Goal: Task Accomplishment & Management: Complete application form

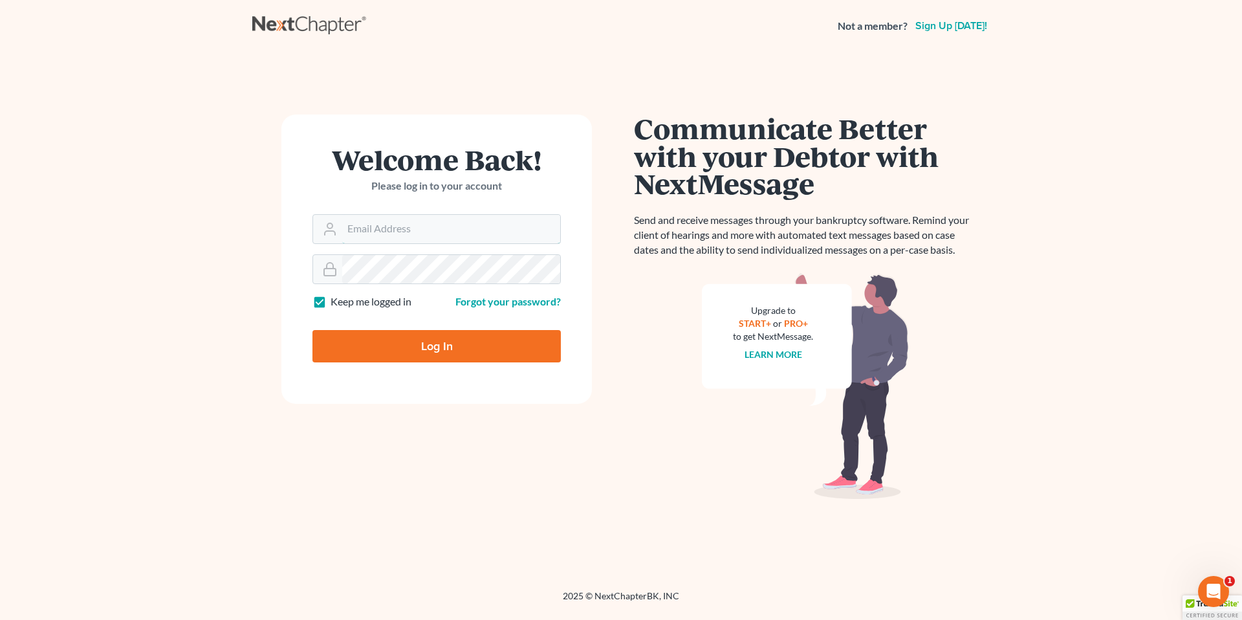
type input "[EMAIL_ADDRESS][PERSON_NAME][DOMAIN_NAME]"
click at [432, 349] on input "Log In" at bounding box center [437, 346] width 248 height 32
type input "Thinking..."
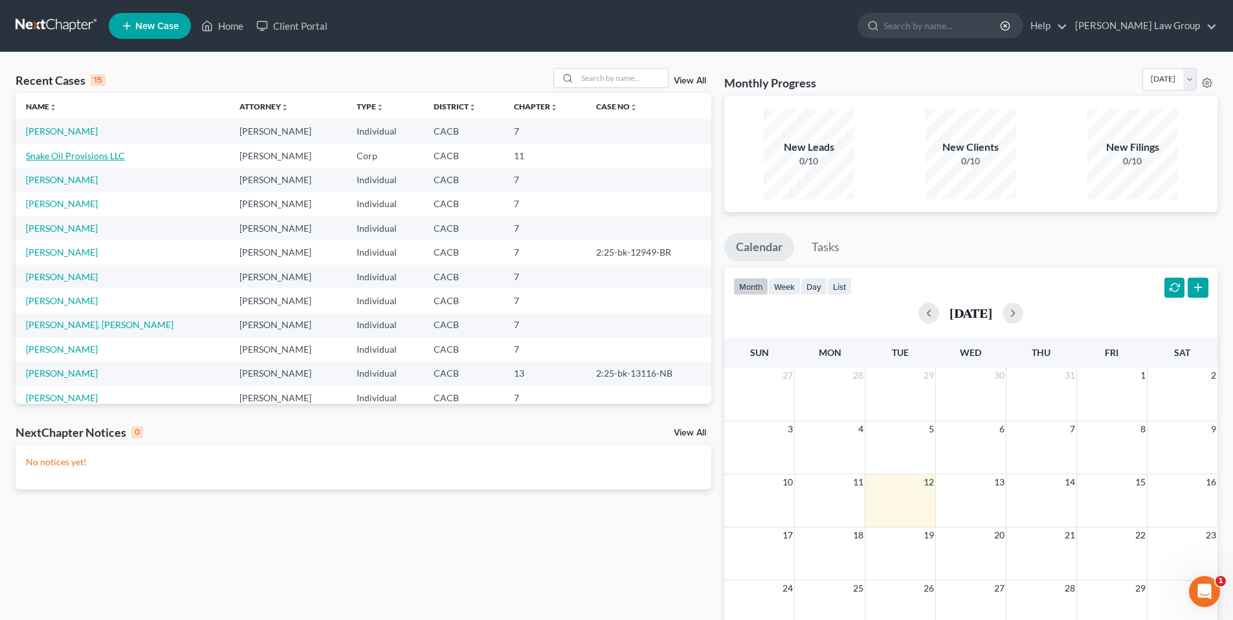
click at [78, 157] on link "Snake Oil Provisions LLC" at bounding box center [75, 155] width 99 height 11
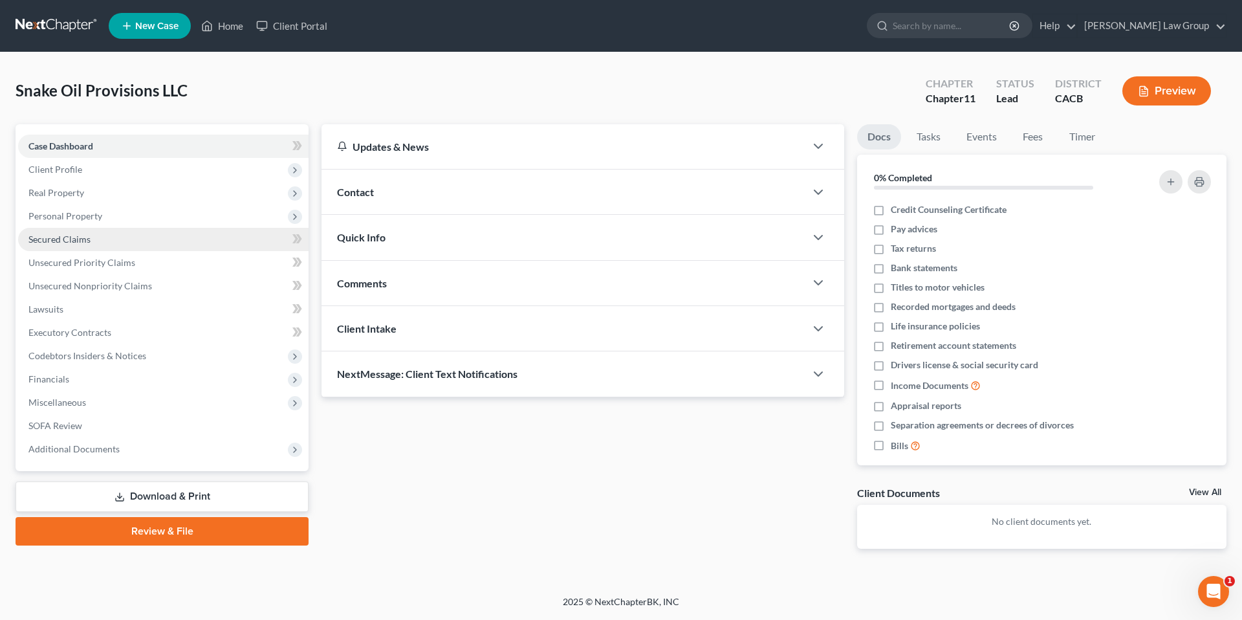
click at [61, 239] on span "Secured Claims" at bounding box center [59, 239] width 62 height 11
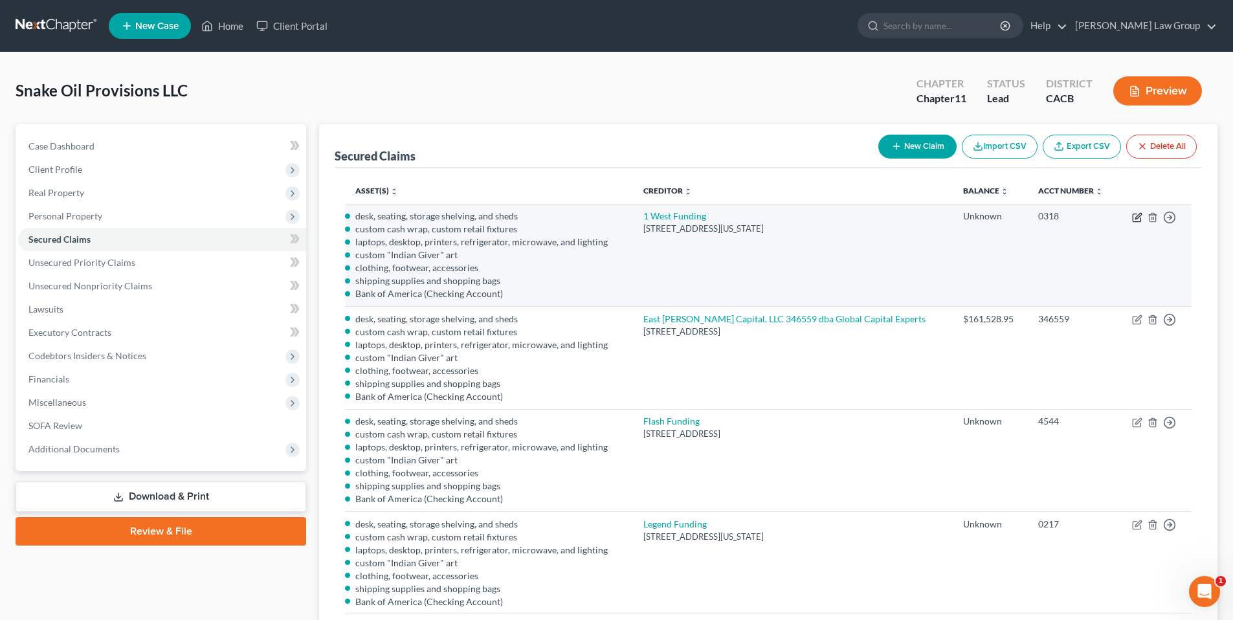
click at [1136, 218] on icon "button" at bounding box center [1138, 216] width 6 height 6
select select "35"
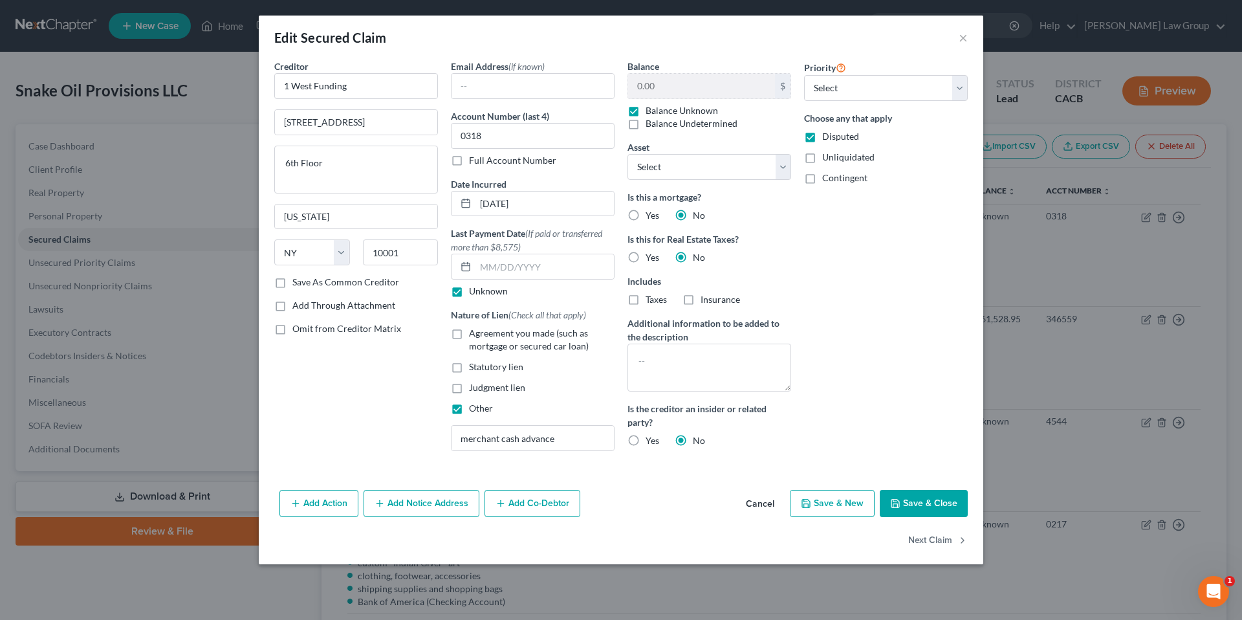
select select "2749970"
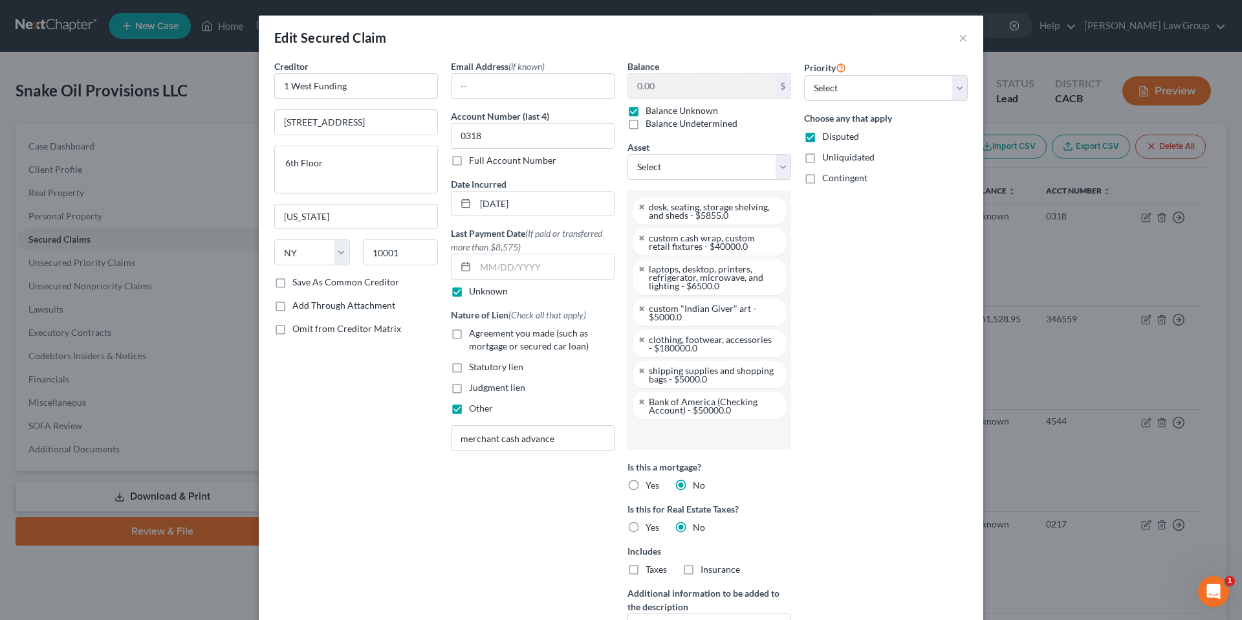
scroll to position [70, 0]
drag, startPoint x: 630, startPoint y: 109, endPoint x: 641, endPoint y: 93, distance: 20.5
click at [646, 109] on label "Balance Unknown" at bounding box center [682, 110] width 72 height 13
click at [651, 109] on input "Balance Unknown" at bounding box center [655, 108] width 8 height 8
checkbox input "false"
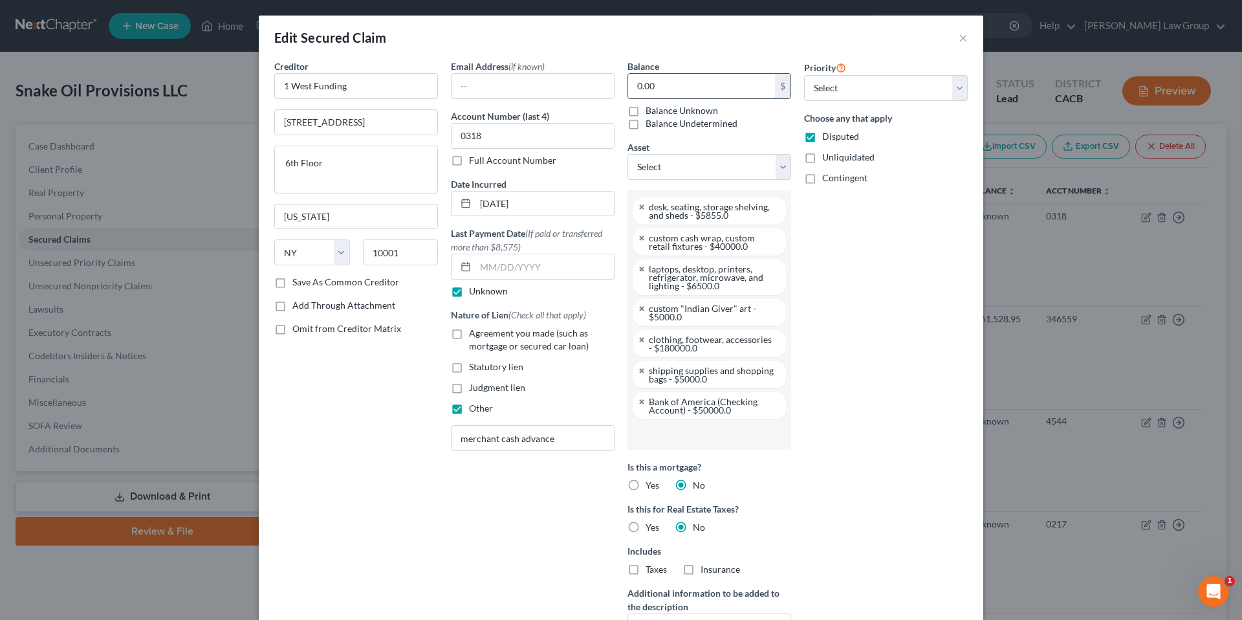
click at [645, 88] on input "0.00" at bounding box center [701, 86] width 147 height 25
type input "145,000"
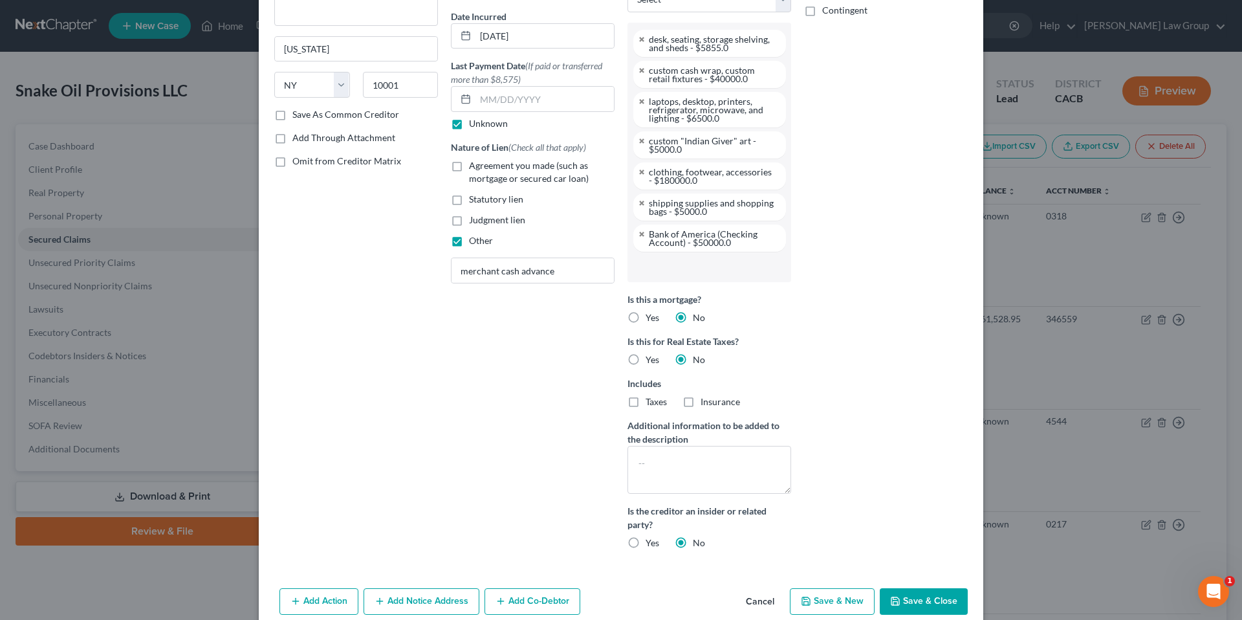
scroll to position [226, 0]
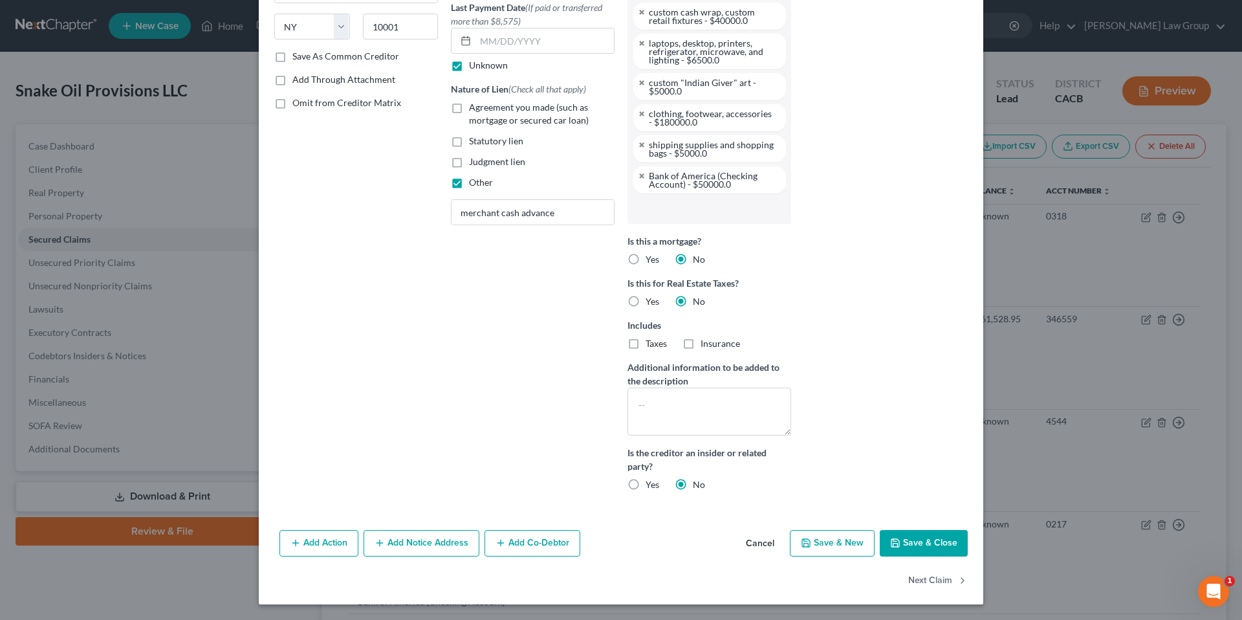
click at [916, 540] on button "Save & Close" at bounding box center [924, 543] width 88 height 27
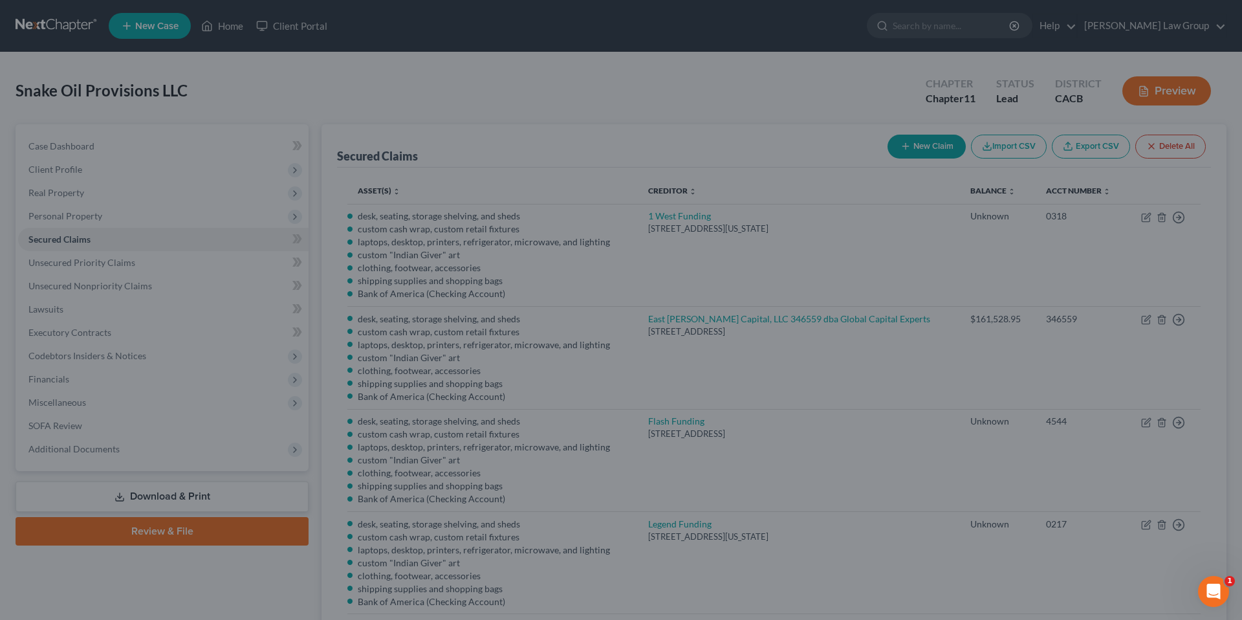
scroll to position [0, 0]
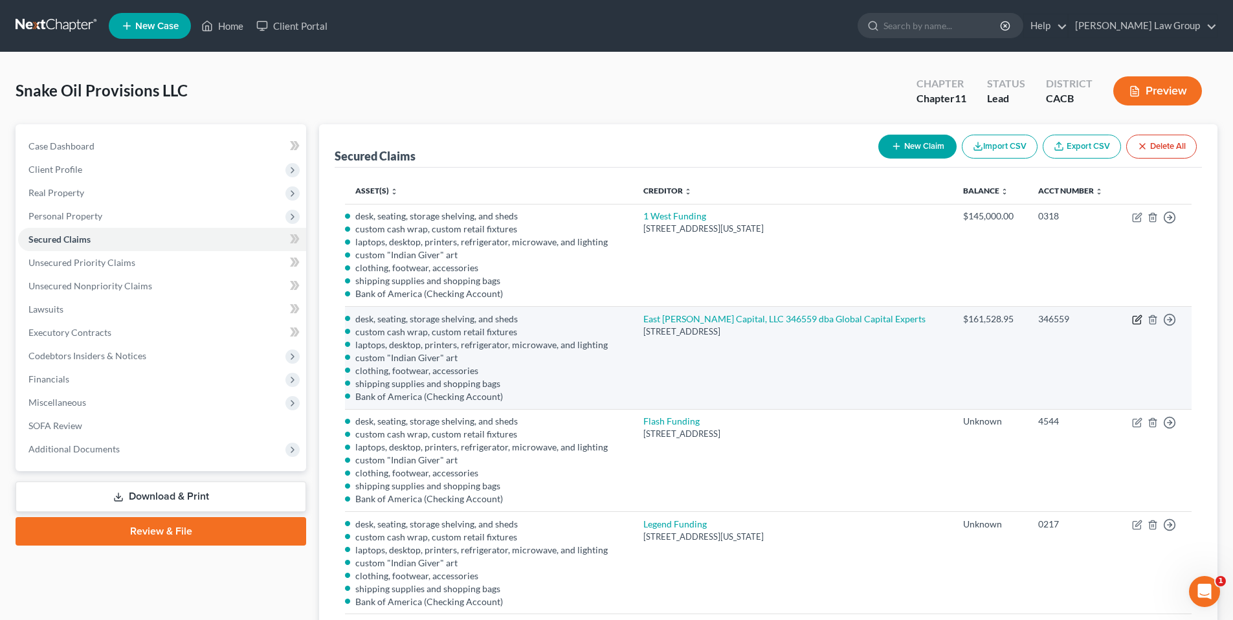
click at [1140, 316] on icon "button" at bounding box center [1137, 319] width 10 height 10
select select "35"
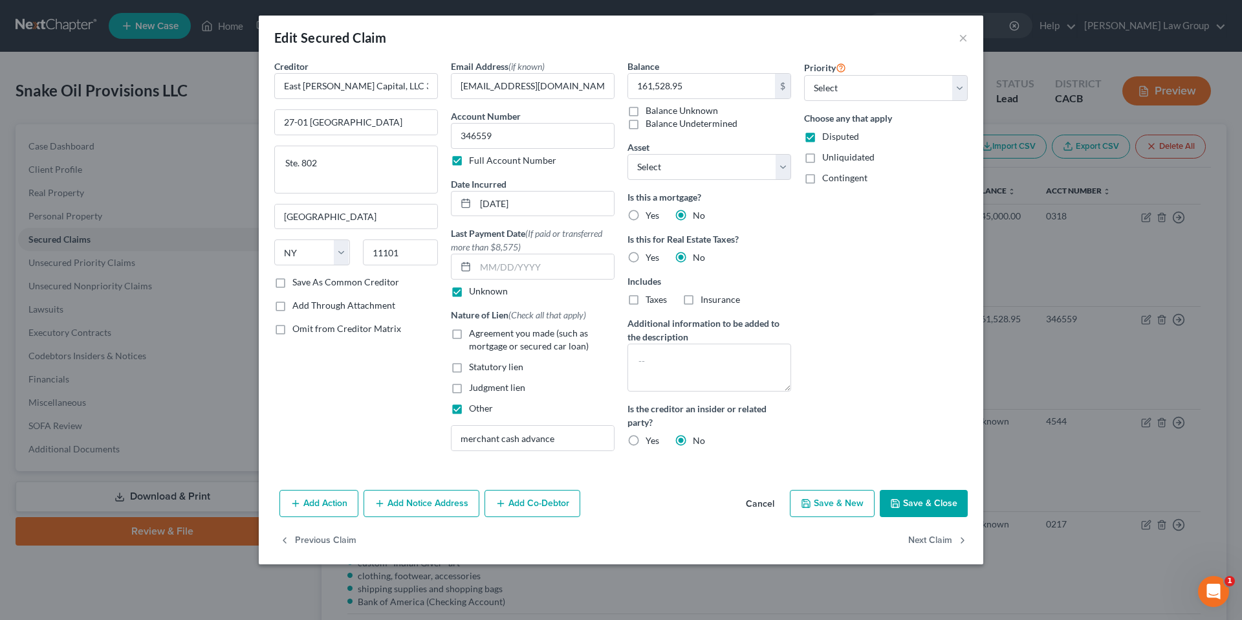
scroll to position [70, 0]
select select "2749970"
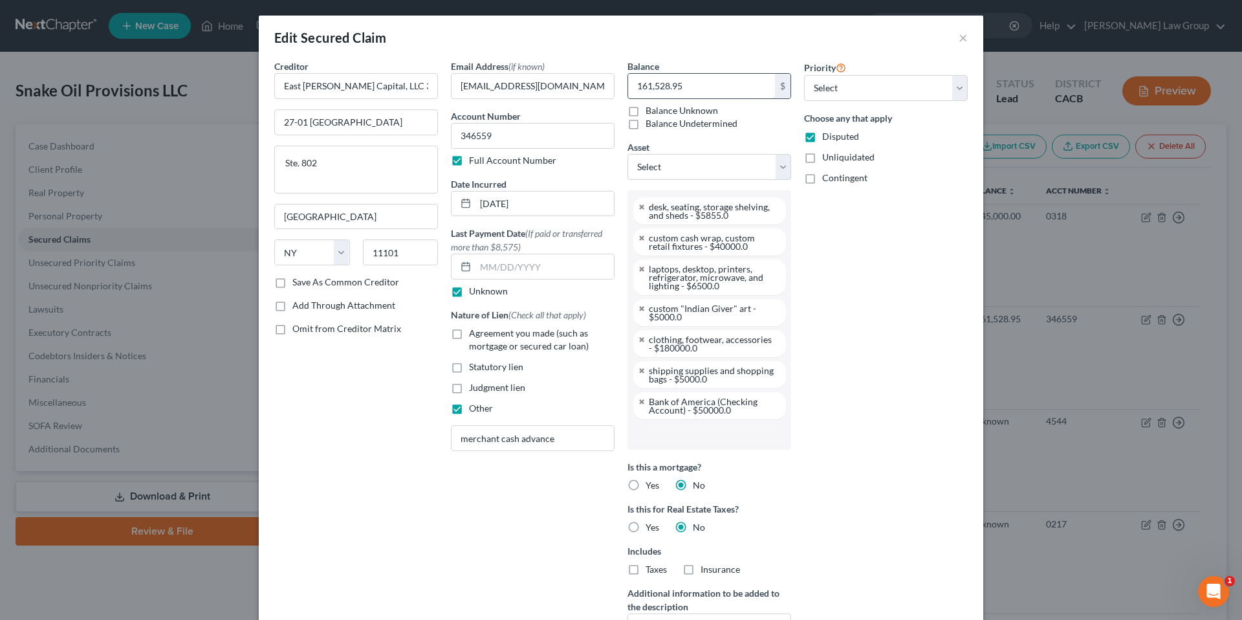
click at [685, 90] on input "161,528.95" at bounding box center [701, 86] width 147 height 25
type input "229,401.00"
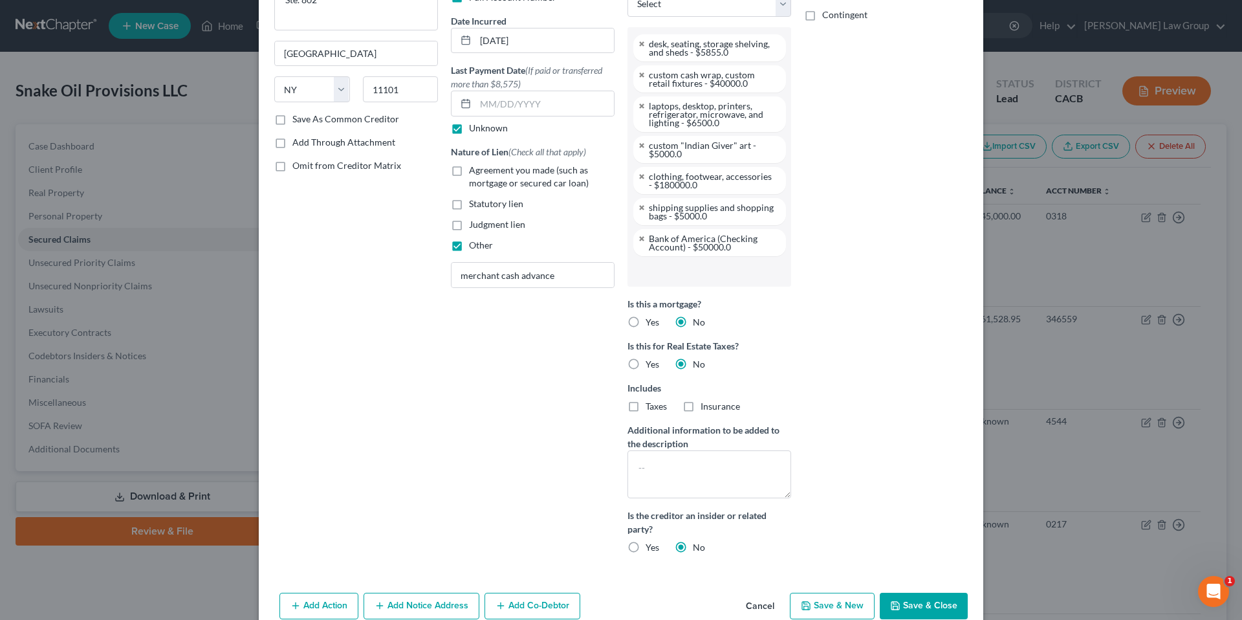
scroll to position [170, 0]
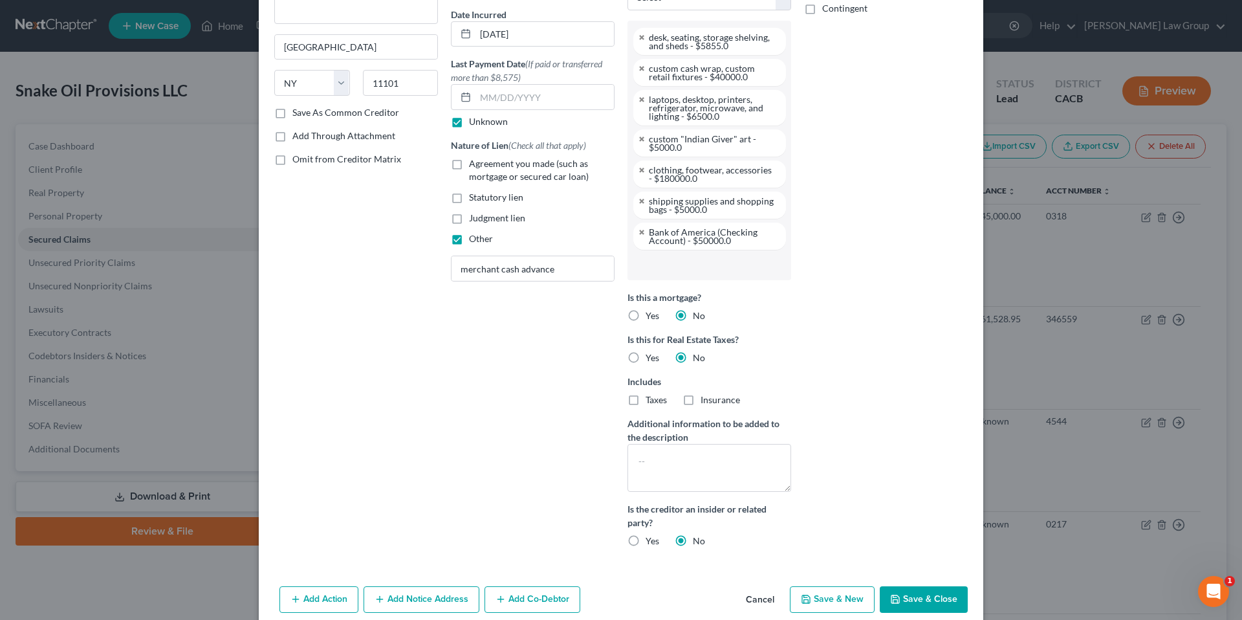
click at [914, 593] on button "Save & Close" at bounding box center [924, 599] width 88 height 27
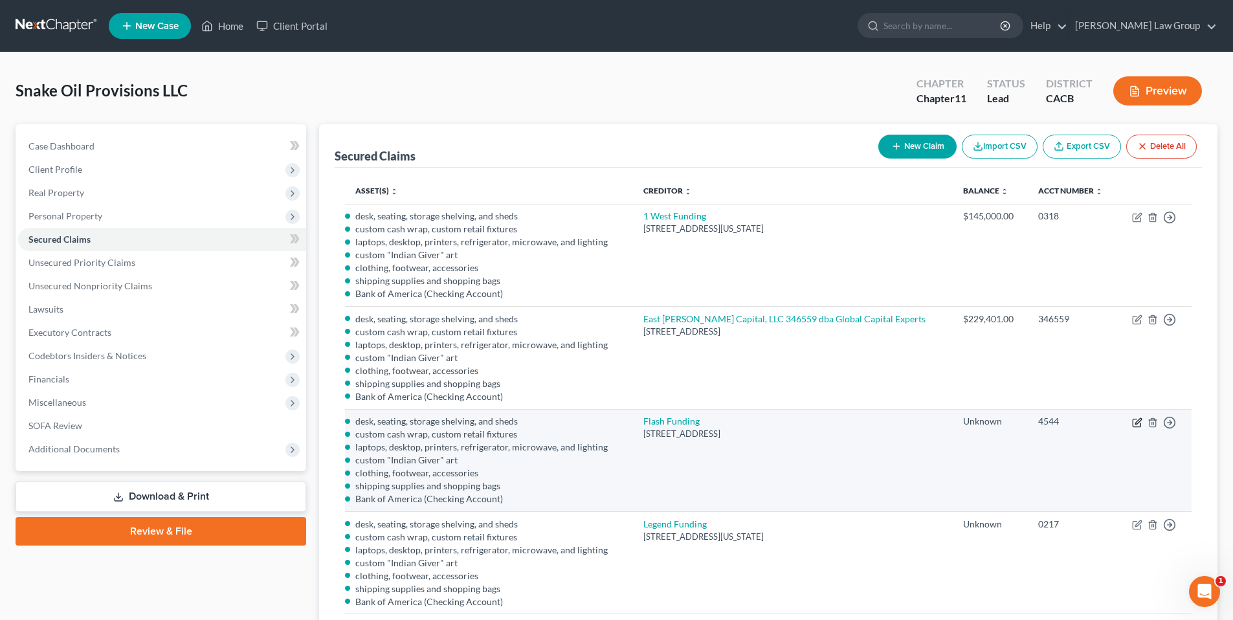
click at [1138, 421] on icon "button" at bounding box center [1137, 422] width 10 height 10
select select "35"
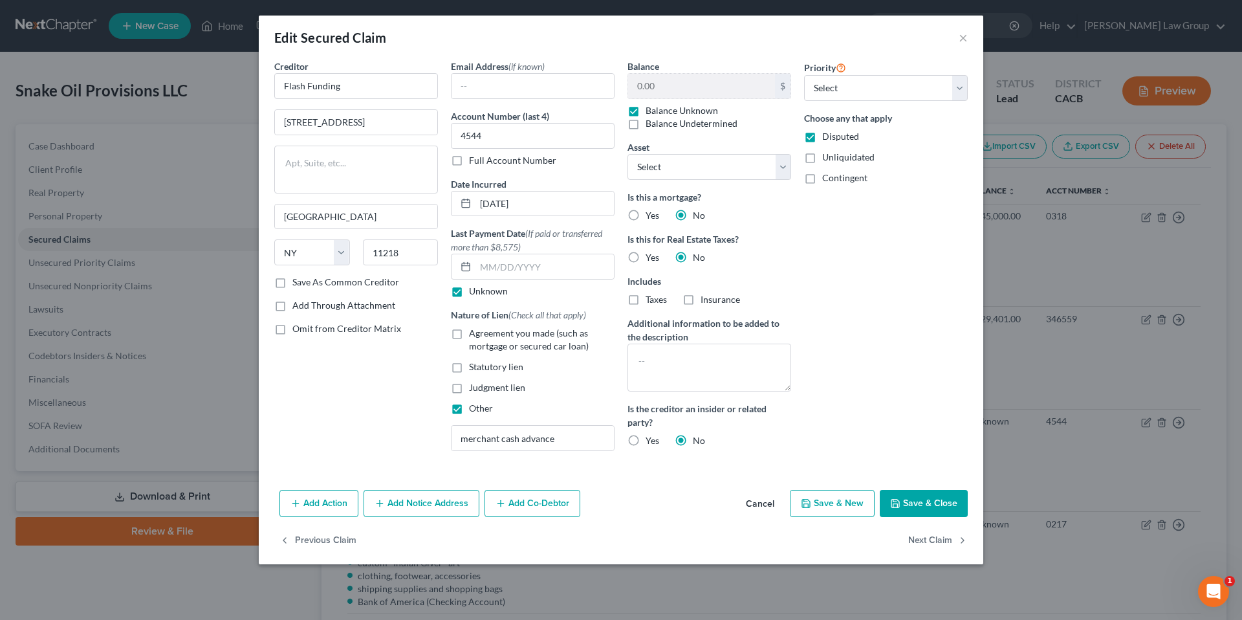
scroll to position [70, 0]
select select "2749970"
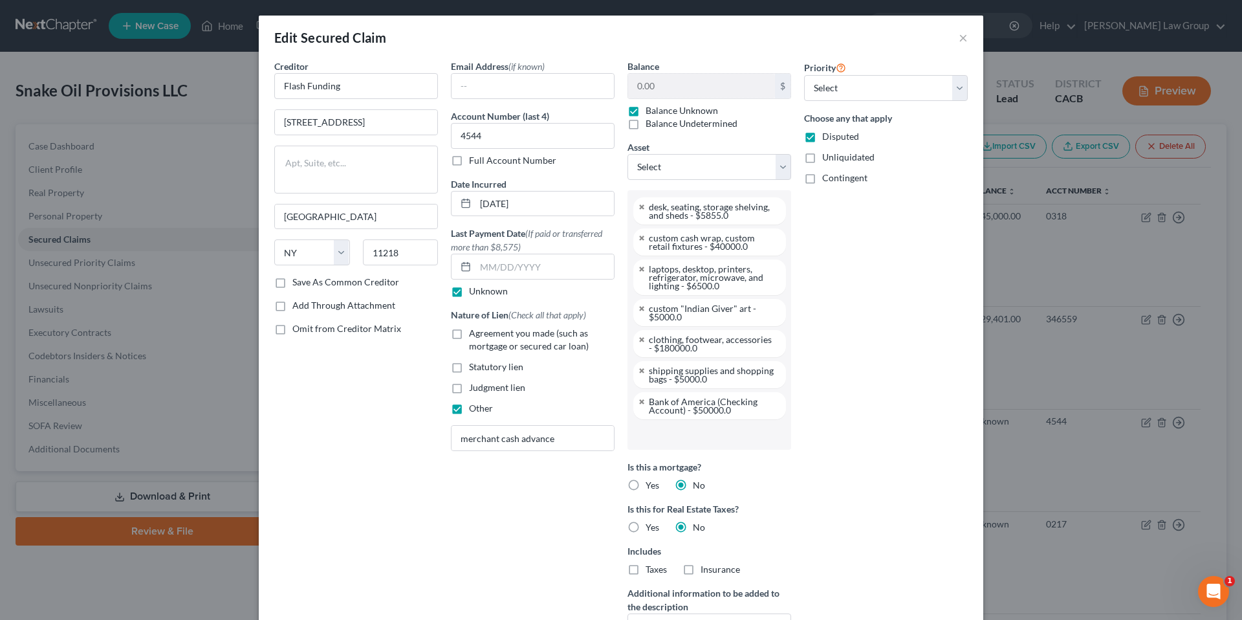
drag, startPoint x: 632, startPoint y: 110, endPoint x: 636, endPoint y: 99, distance: 11.9
click at [646, 109] on label "Balance Unknown" at bounding box center [682, 110] width 72 height 13
click at [651, 109] on input "Balance Unknown" at bounding box center [655, 108] width 8 height 8
checkbox input "false"
click at [643, 89] on input "0.00" at bounding box center [701, 86] width 147 height 25
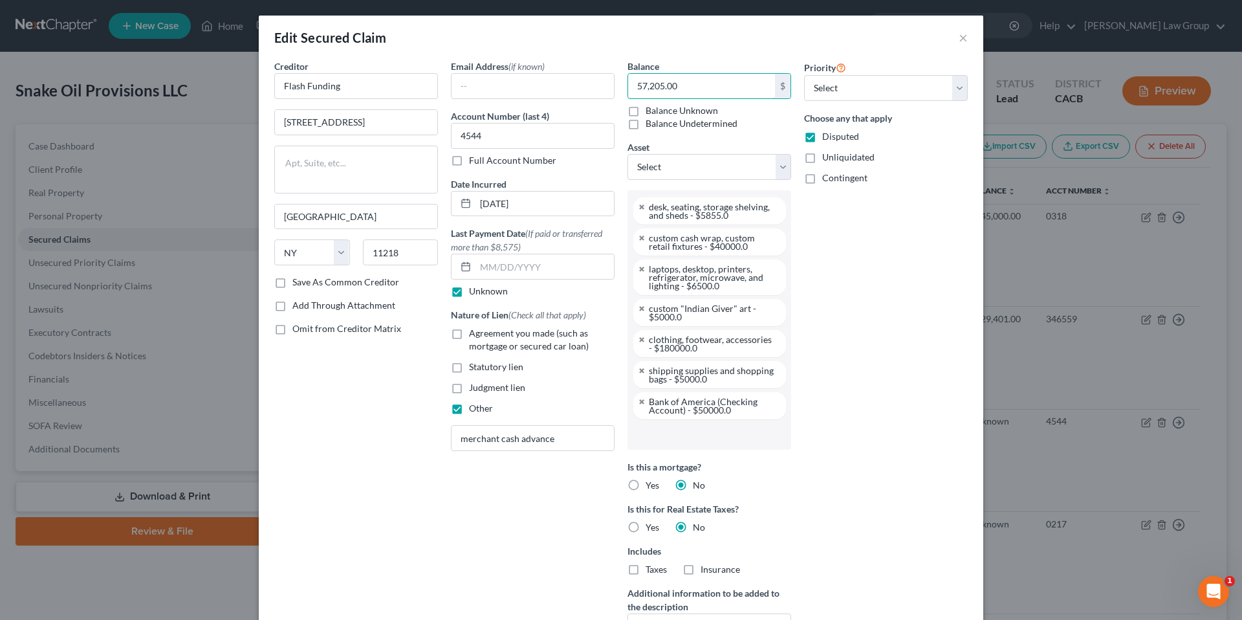
type input "57,205.00"
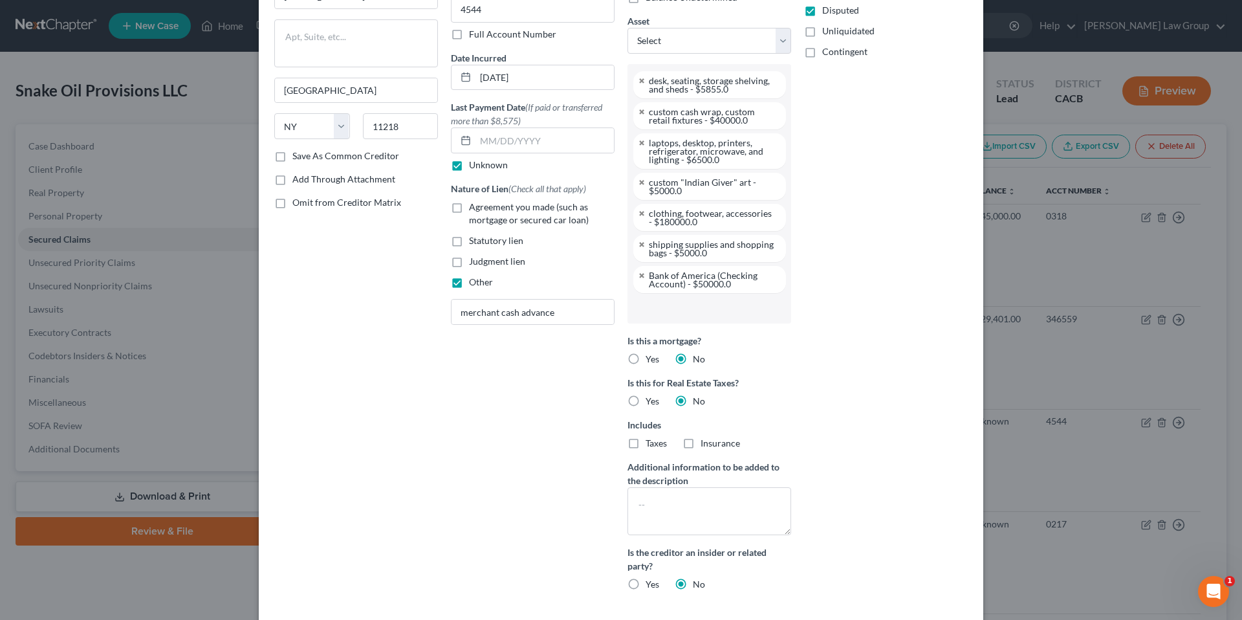
scroll to position [226, 0]
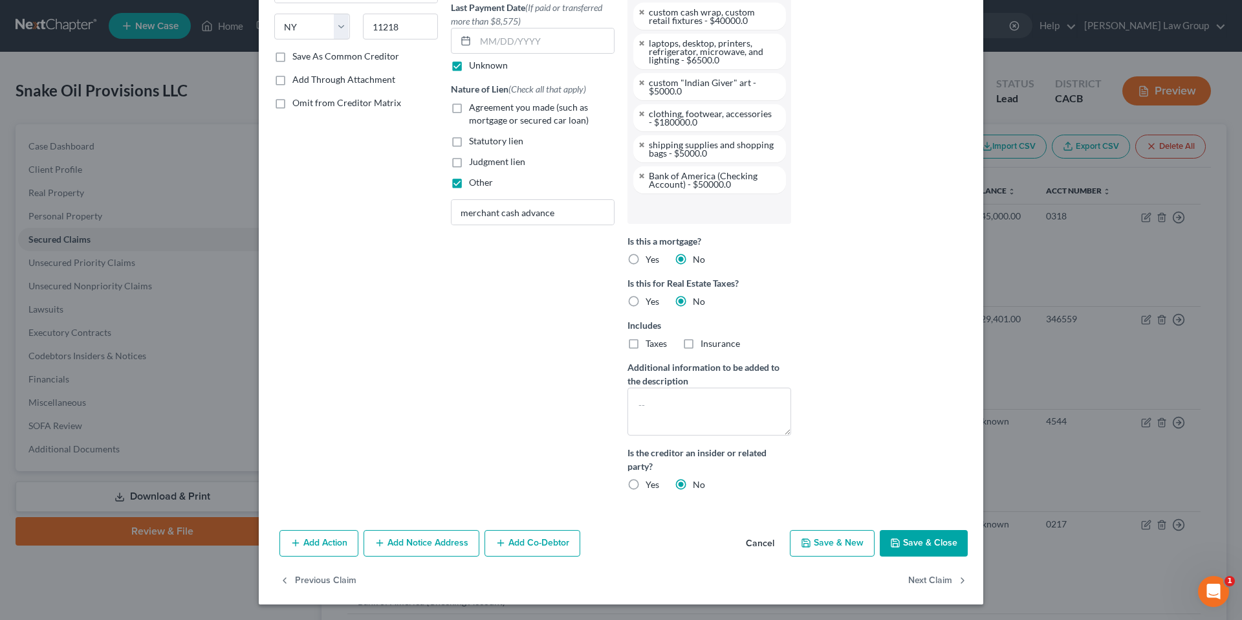
click at [901, 540] on button "Save & Close" at bounding box center [924, 543] width 88 height 27
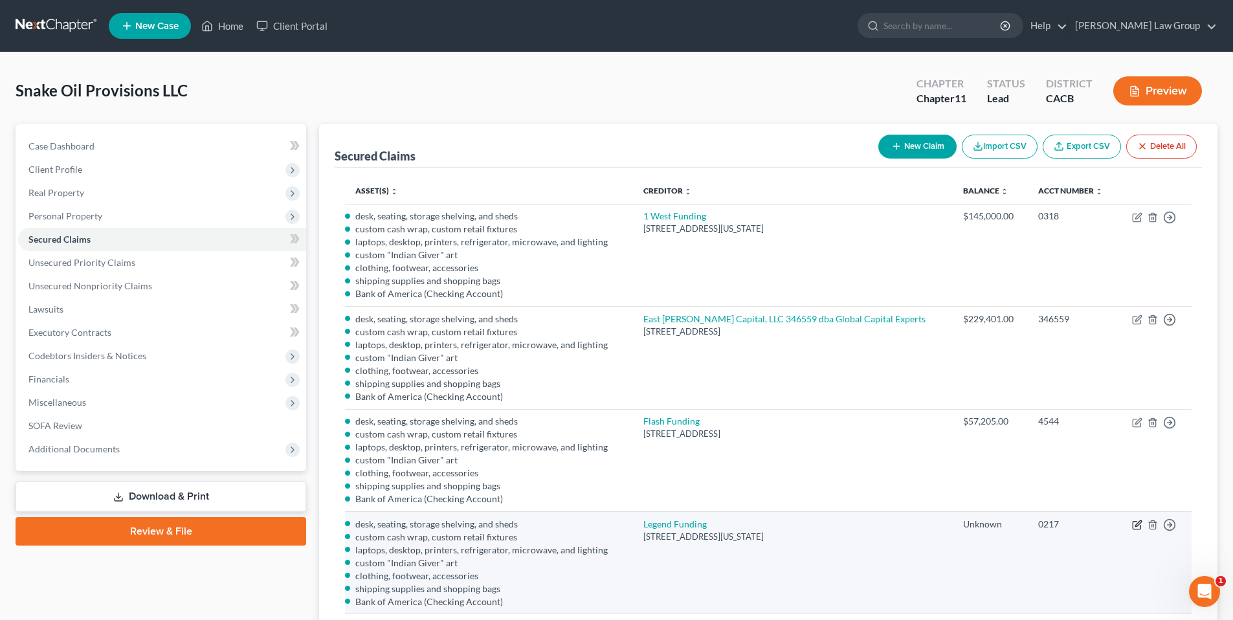
click at [1136, 523] on icon "button" at bounding box center [1138, 523] width 6 height 6
select select "35"
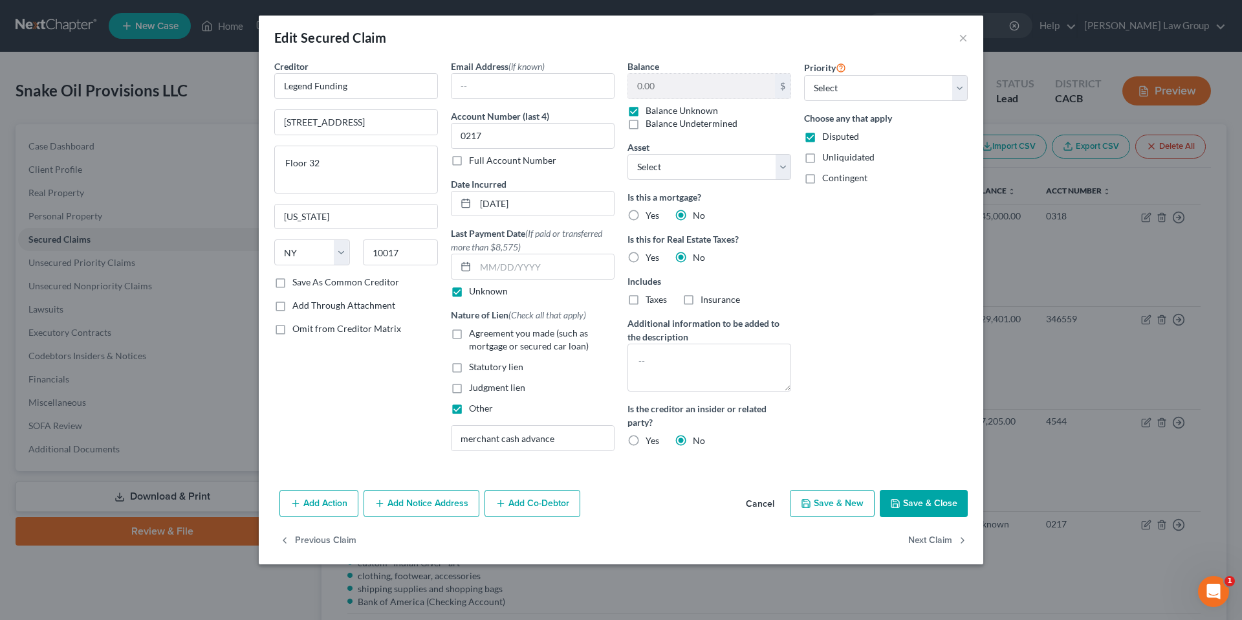
select select "2749970"
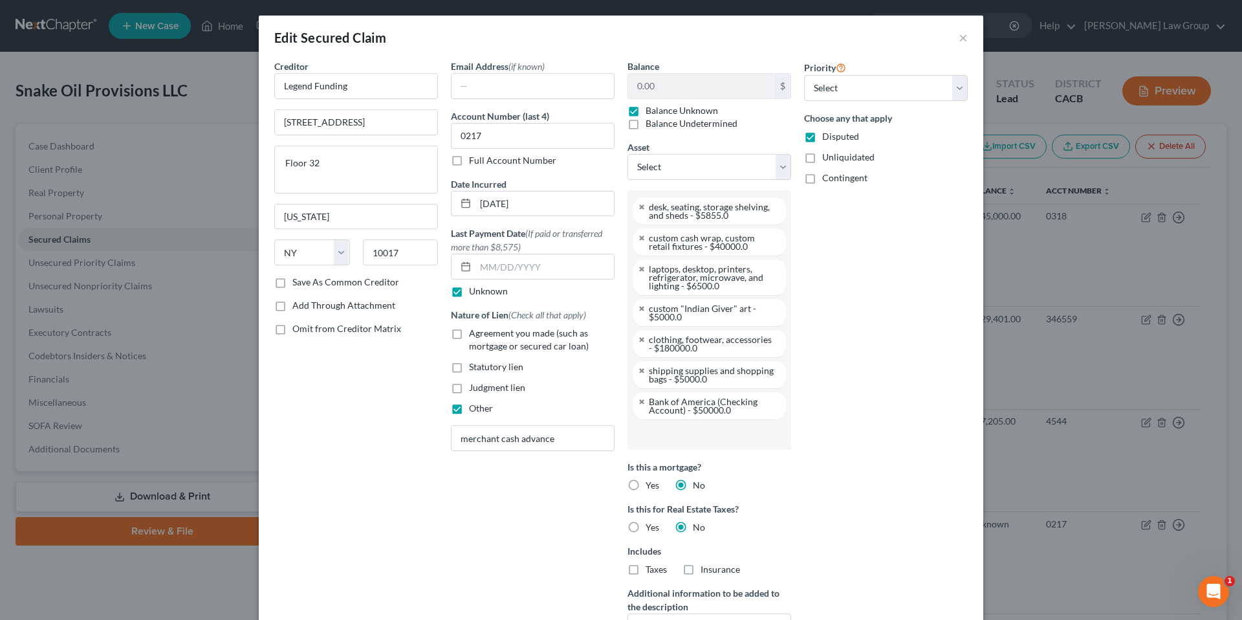
scroll to position [70, 0]
click at [646, 108] on label "Balance Unknown" at bounding box center [682, 110] width 72 height 13
click at [651, 108] on input "Balance Unknown" at bounding box center [655, 108] width 8 height 8
checkbox input "false"
click at [638, 85] on input "0.00" at bounding box center [701, 86] width 147 height 25
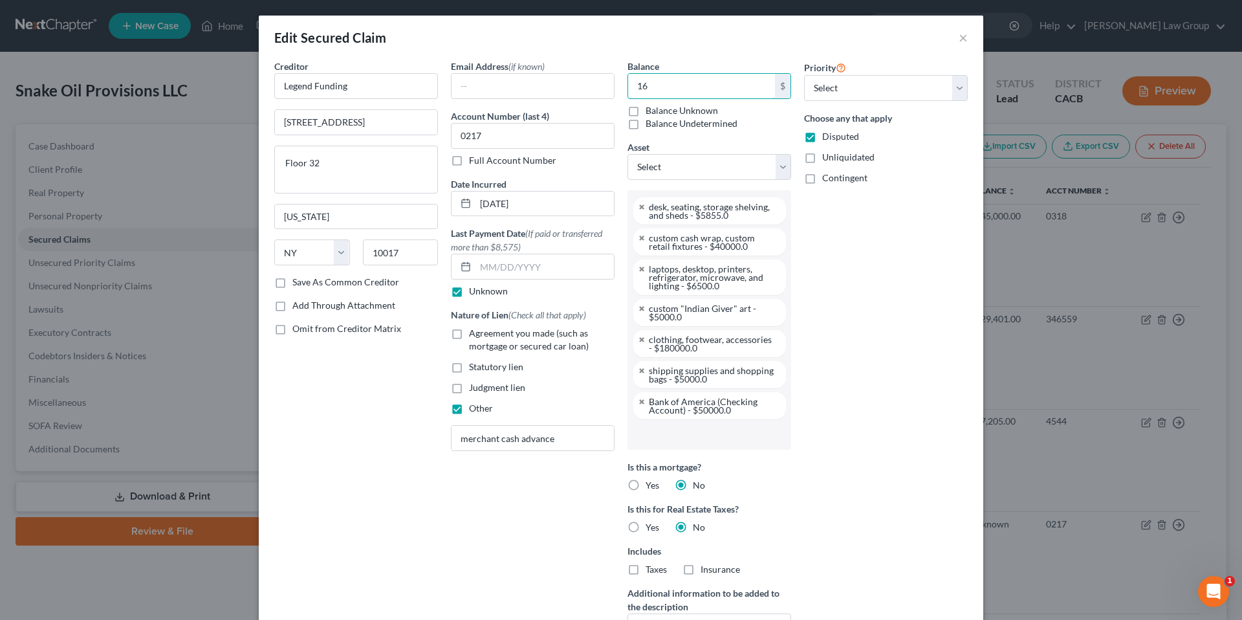
type input "1"
type input "16,668.00"
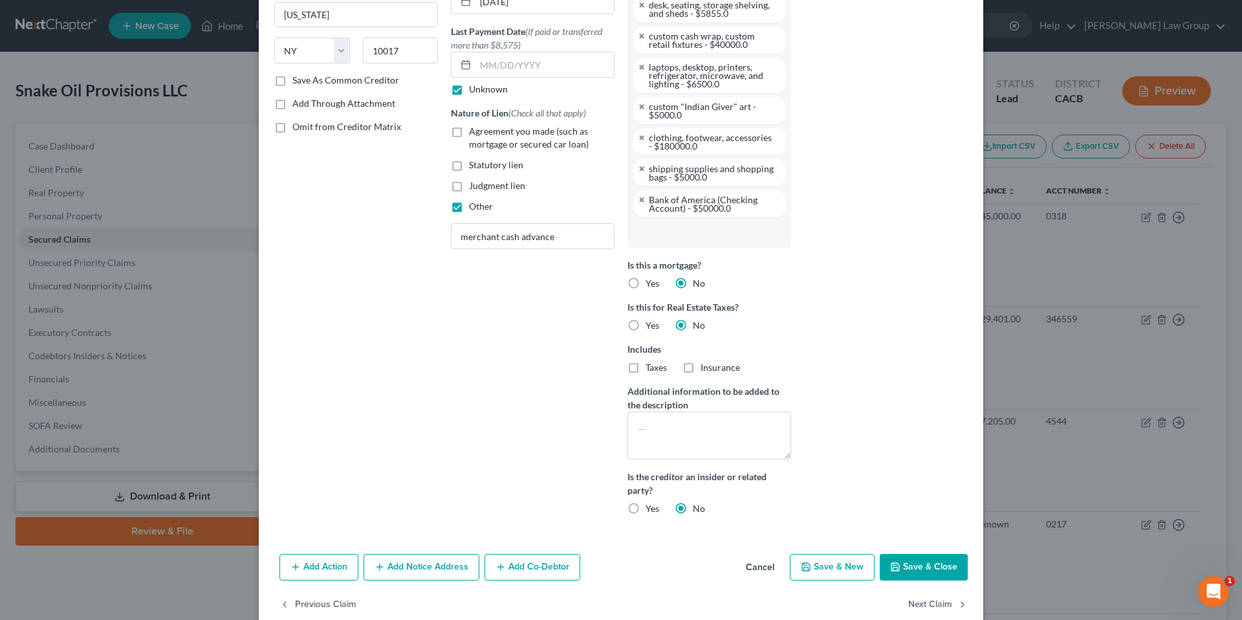
scroll to position [210, 0]
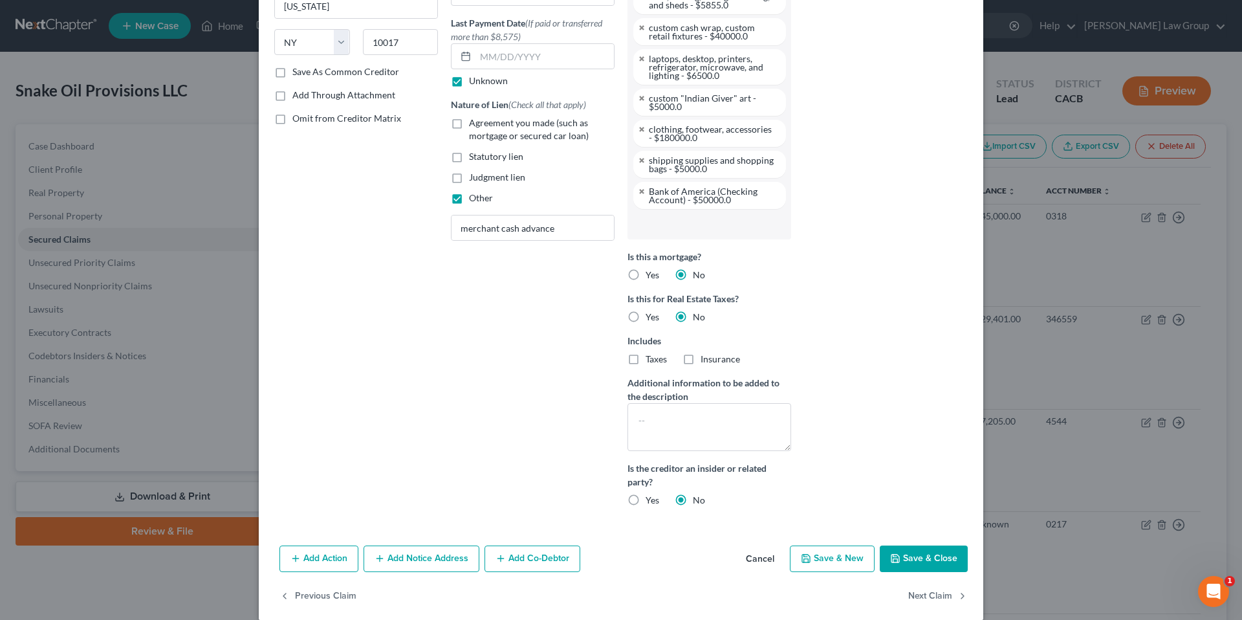
click at [925, 555] on button "Save & Close" at bounding box center [924, 558] width 88 height 27
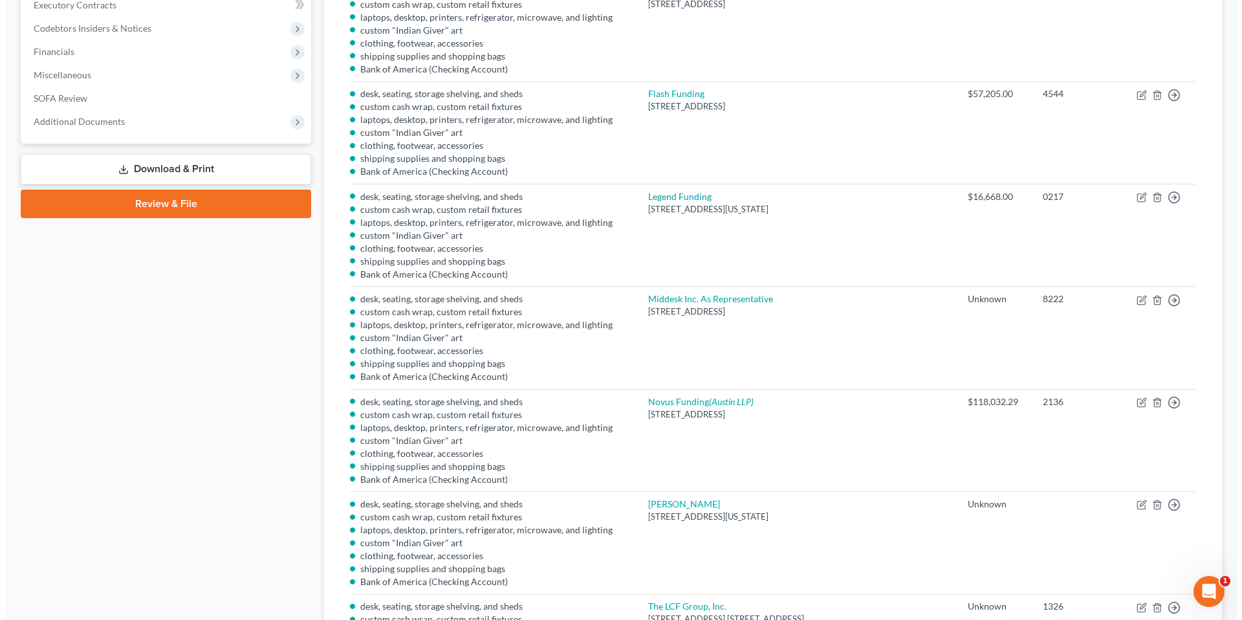
scroll to position [332, 0]
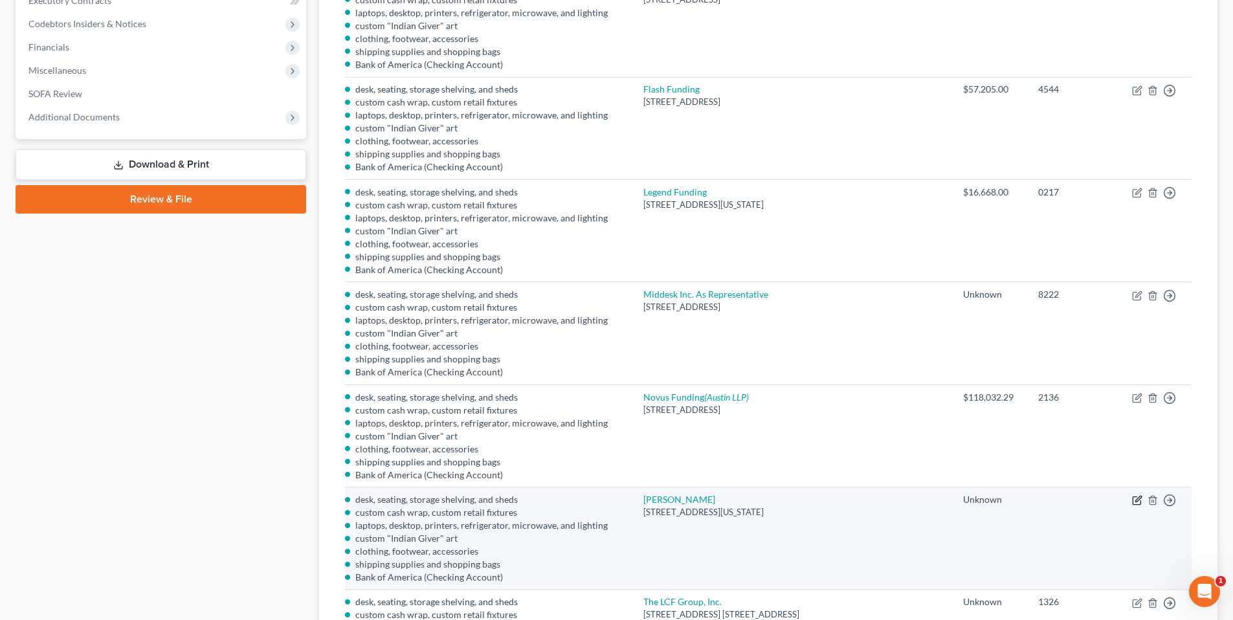
click at [1138, 498] on icon "button" at bounding box center [1137, 500] width 10 height 10
select select "35"
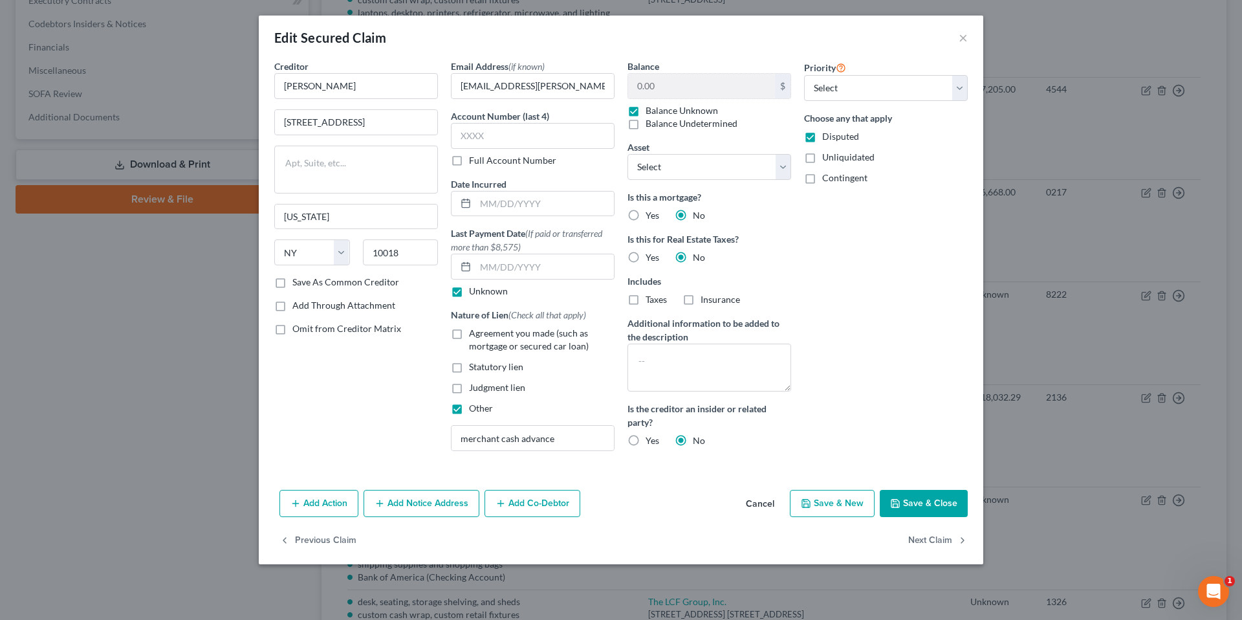
select select "2749970"
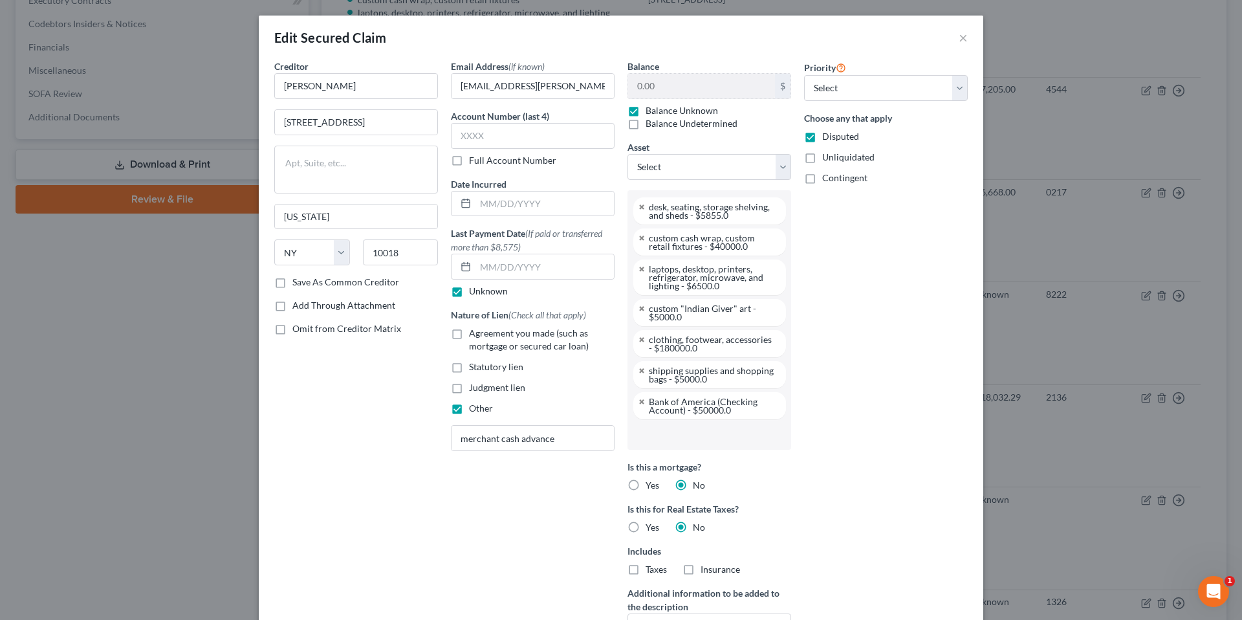
scroll to position [70, 0]
drag, startPoint x: 629, startPoint y: 110, endPoint x: 642, endPoint y: 84, distance: 28.9
click at [646, 109] on label "Balance Unknown" at bounding box center [682, 110] width 72 height 13
click at [651, 109] on input "Balance Unknown" at bounding box center [655, 108] width 8 height 8
checkbox input "false"
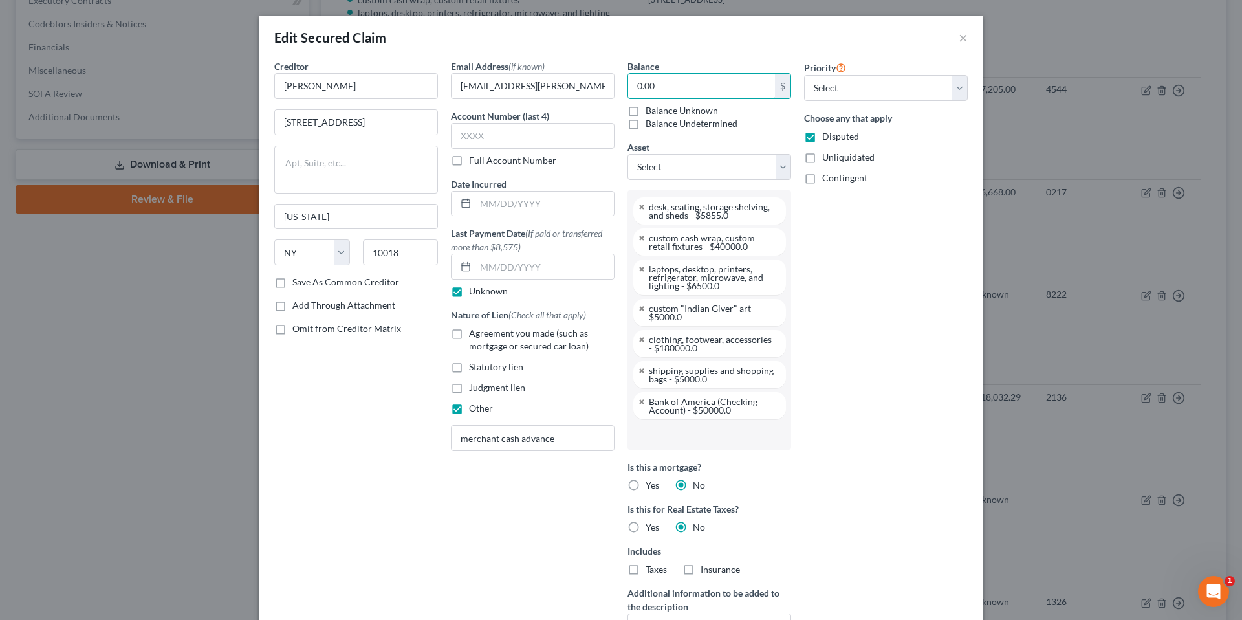
drag, startPoint x: 643, startPoint y: 84, endPoint x: 694, endPoint y: 71, distance: 52.7
click at [644, 83] on input "0.00" at bounding box center [701, 86] width 147 height 25
type input "0"
type input "4"
type input "100,000.00"
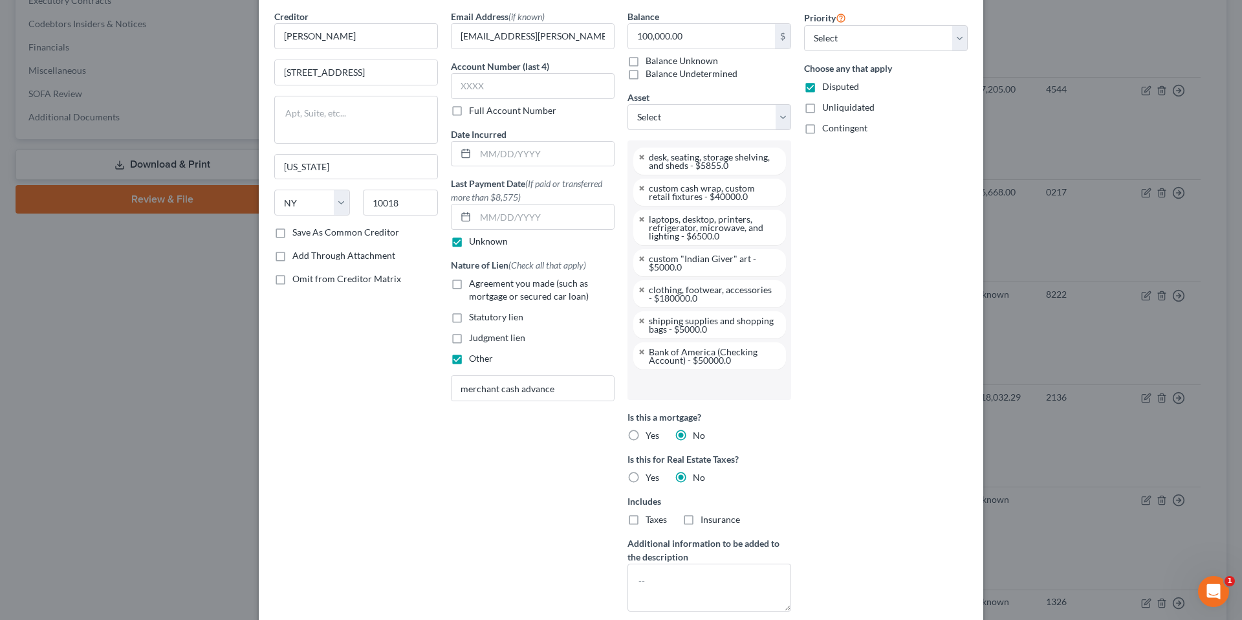
scroll to position [226, 0]
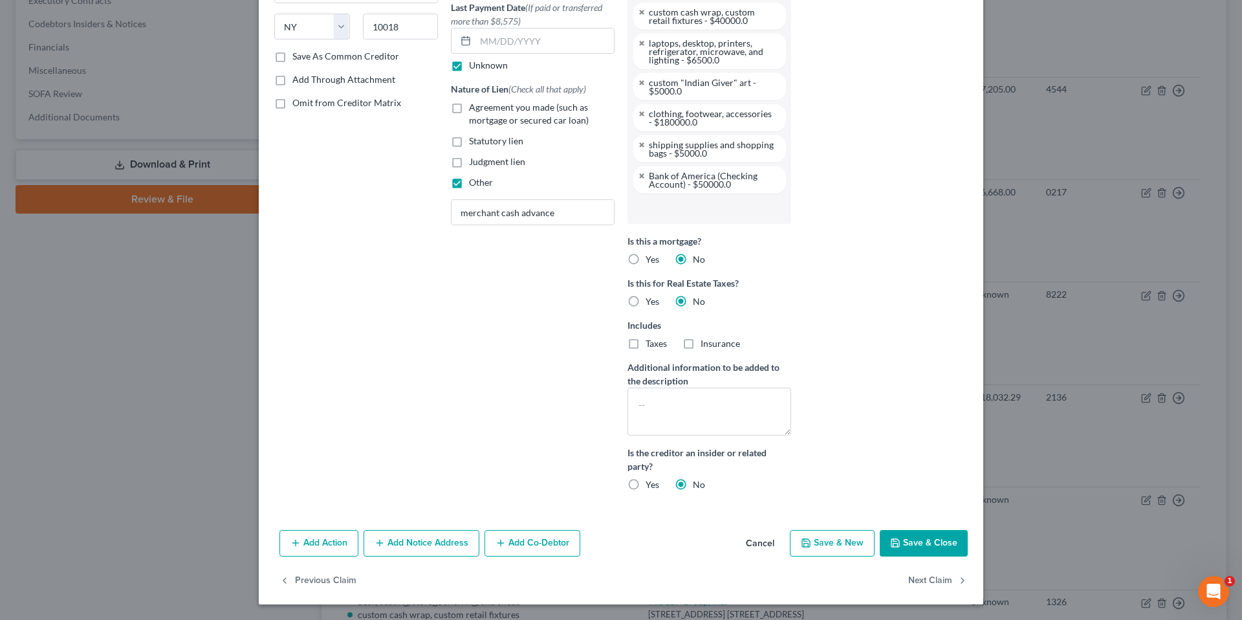
click at [908, 543] on button "Save & Close" at bounding box center [924, 543] width 88 height 27
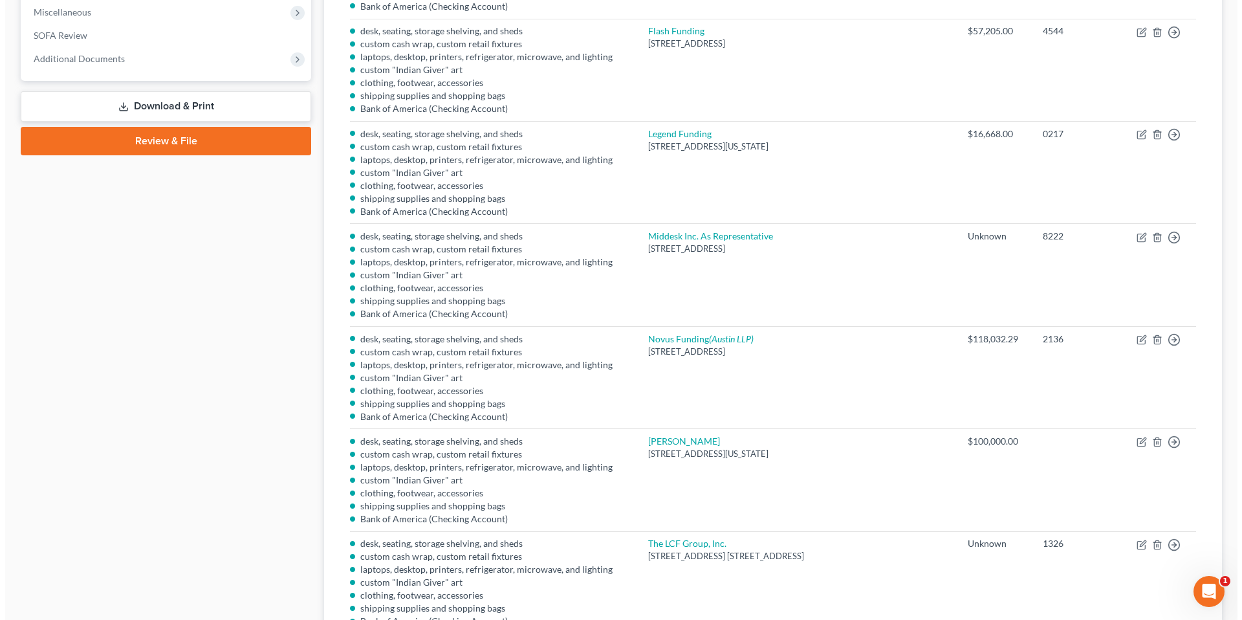
scroll to position [553, 0]
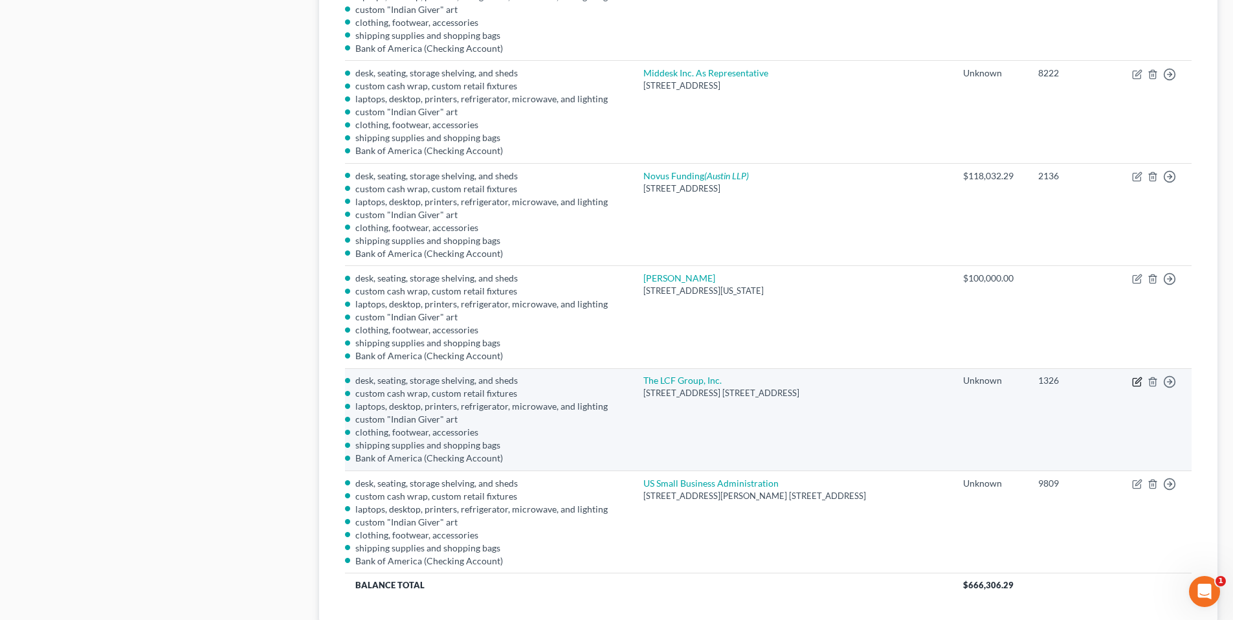
click at [1136, 378] on icon "button" at bounding box center [1136, 382] width 8 height 8
select select "35"
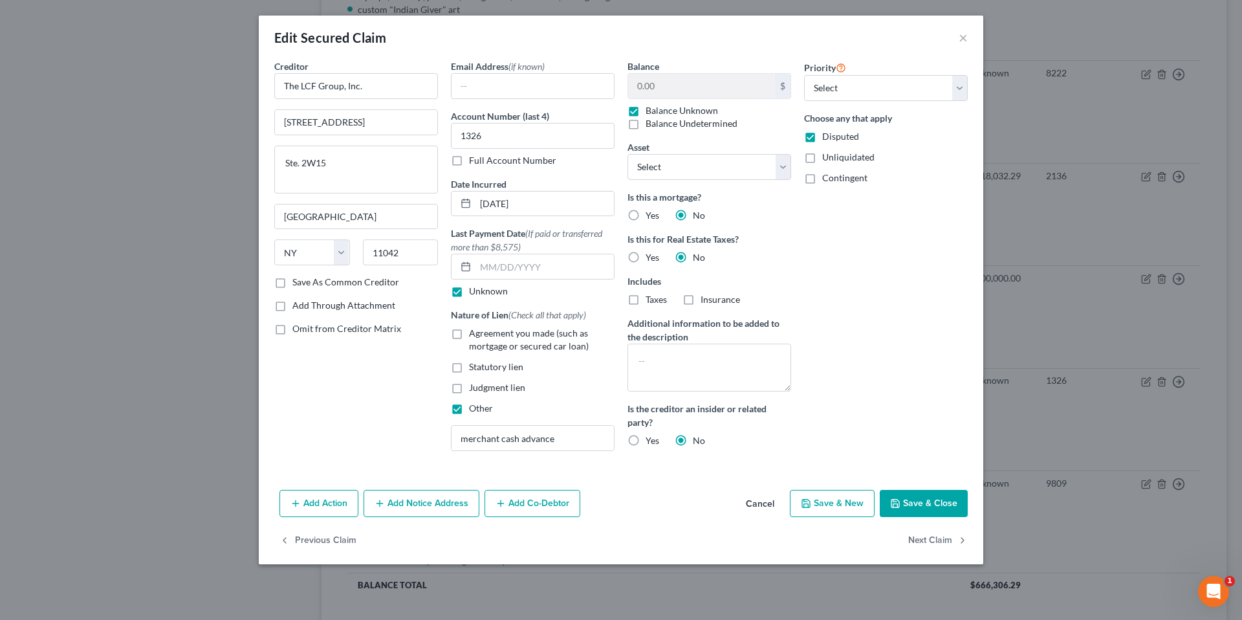
scroll to position [70, 0]
select select "2749970"
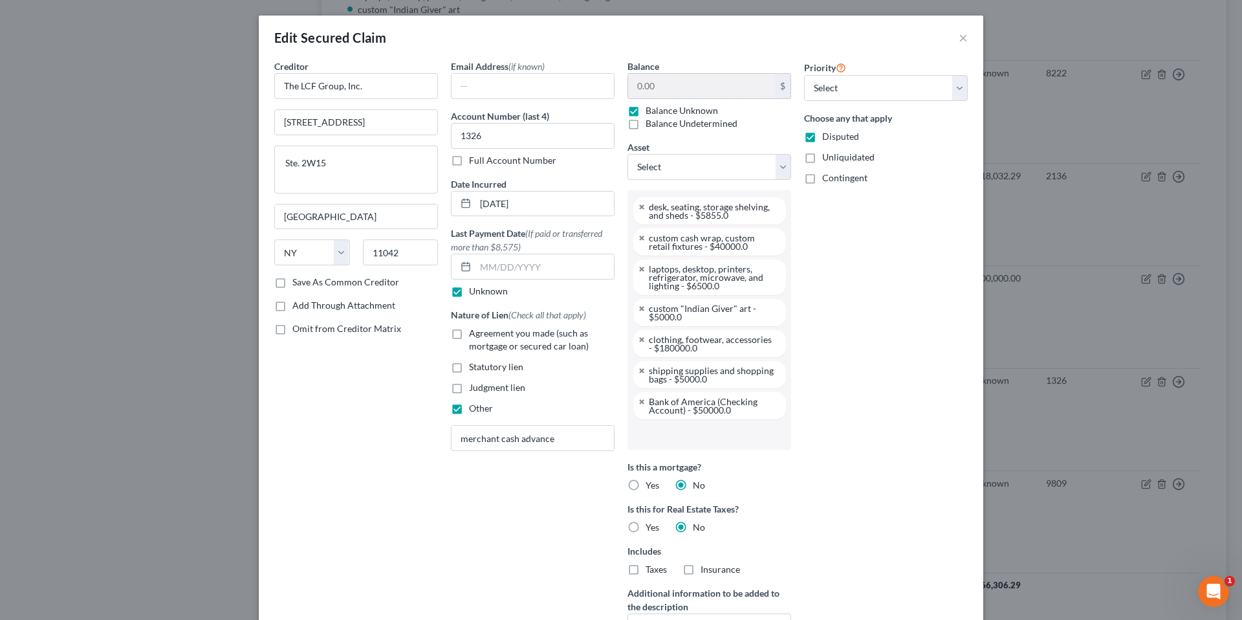
drag, startPoint x: 630, startPoint y: 113, endPoint x: 636, endPoint y: 95, distance: 18.6
click at [646, 112] on label "Balance Unknown" at bounding box center [682, 110] width 72 height 13
click at [651, 112] on input "Balance Unknown" at bounding box center [655, 108] width 8 height 8
checkbox input "false"
drag, startPoint x: 638, startPoint y: 92, endPoint x: 695, endPoint y: 72, distance: 60.4
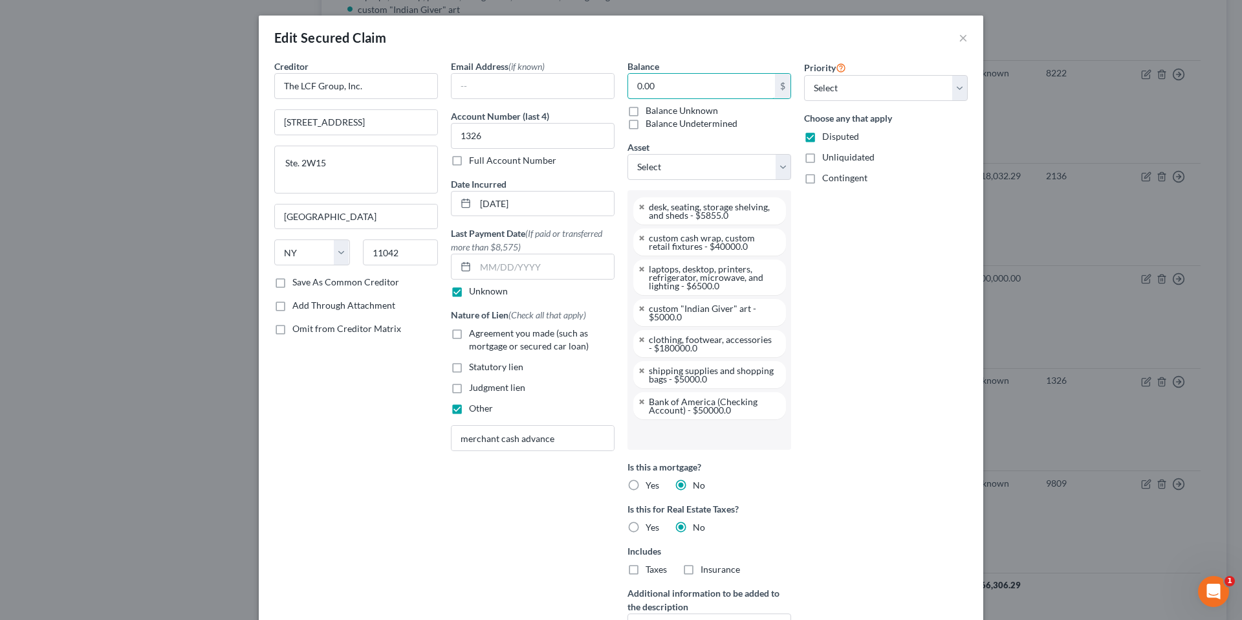
click at [676, 78] on input "0.00" at bounding box center [701, 86] width 147 height 25
click at [675, 74] on input "0.00" at bounding box center [701, 86] width 147 height 25
click at [655, 92] on input "0.00" at bounding box center [701, 86] width 147 height 25
type input "0"
type input "20,000.00"
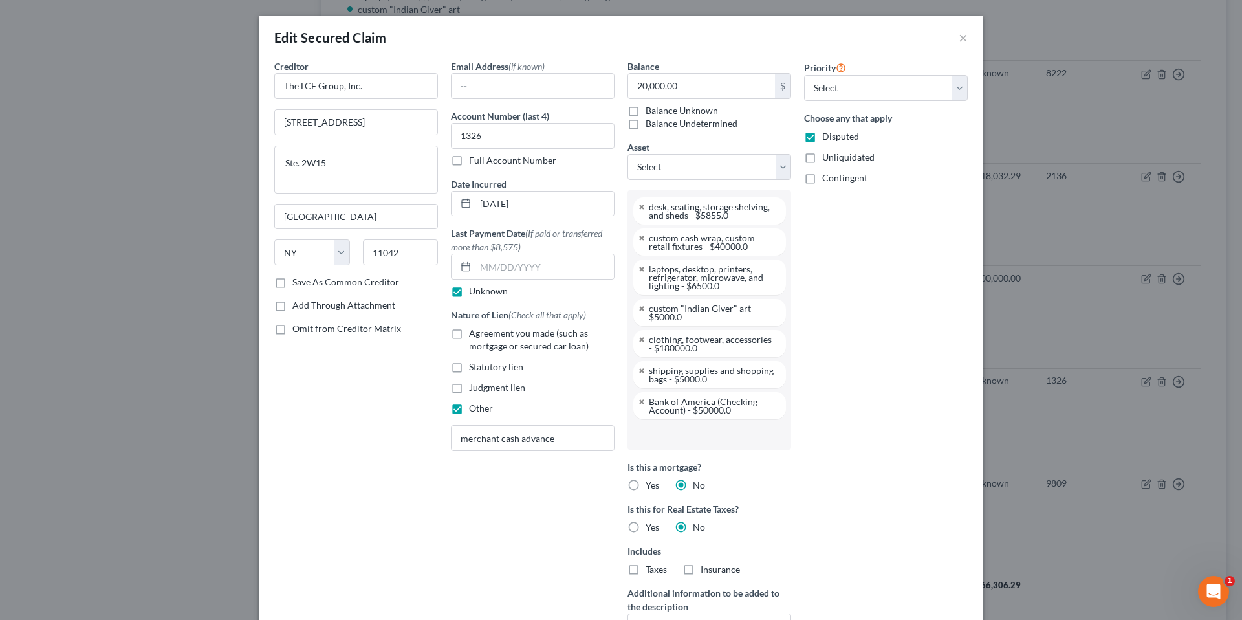
scroll to position [226, 0]
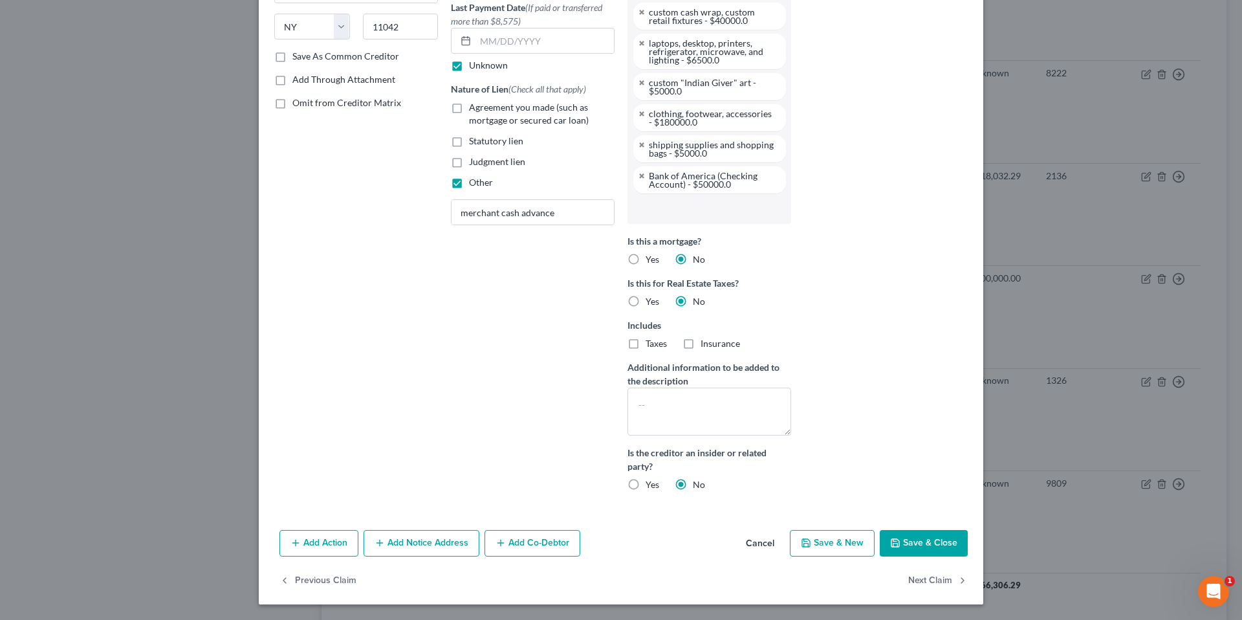
click at [903, 544] on button "Save & Close" at bounding box center [924, 543] width 88 height 27
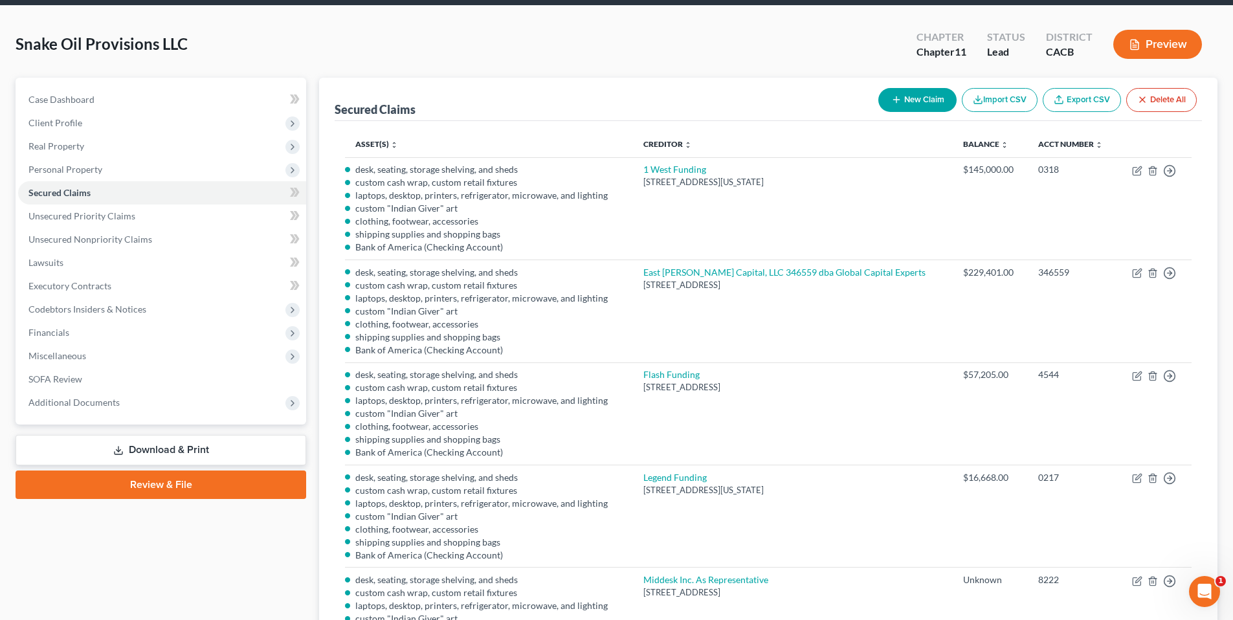
scroll to position [0, 0]
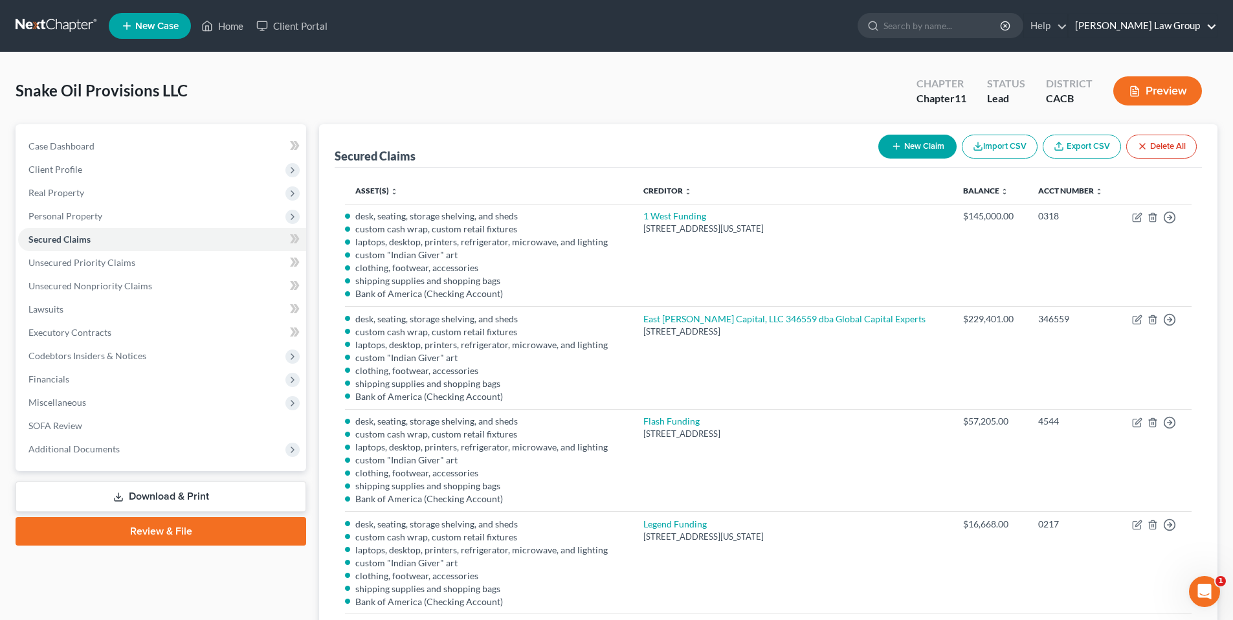
click at [1194, 23] on link "Goldbach Law Group" at bounding box center [1142, 25] width 148 height 23
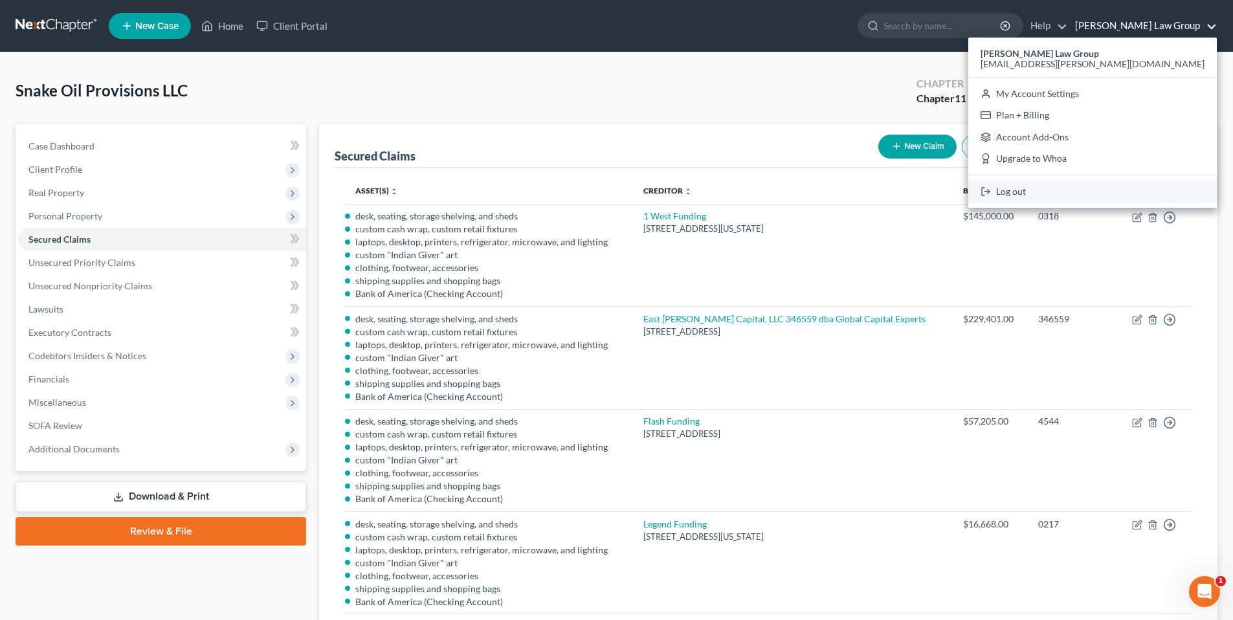
click at [1106, 190] on link "Log out" at bounding box center [1092, 192] width 248 height 22
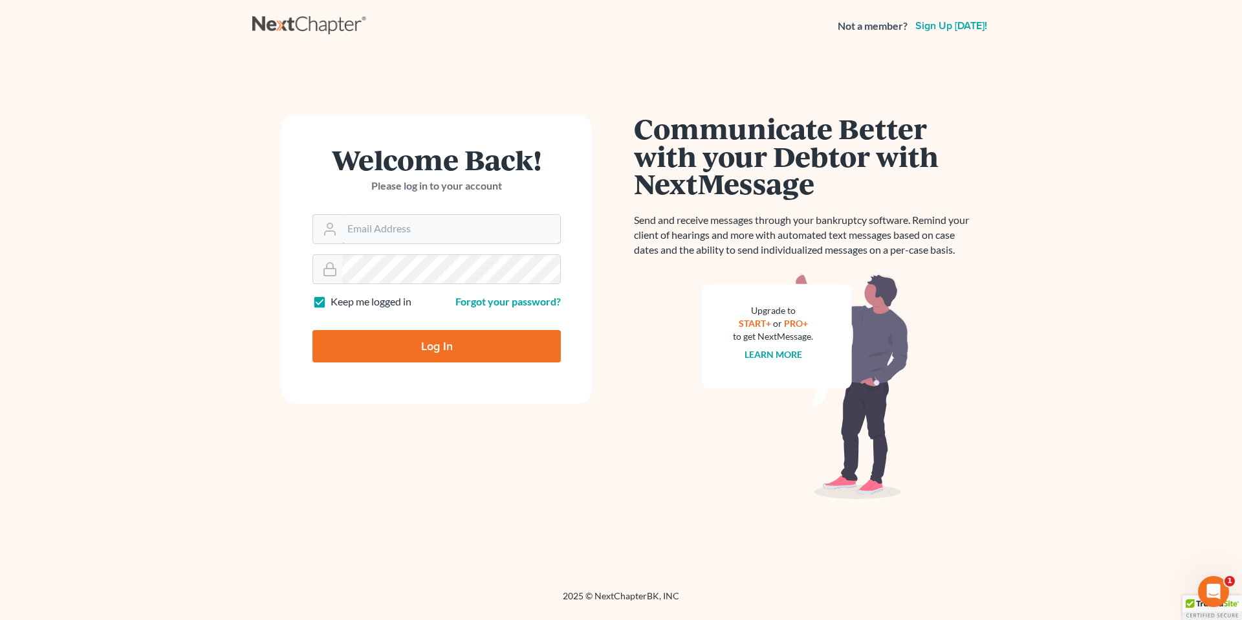
type input "[EMAIL_ADDRESS][PERSON_NAME][DOMAIN_NAME]"
click at [434, 344] on input "Log In" at bounding box center [437, 346] width 248 height 32
type input "Thinking..."
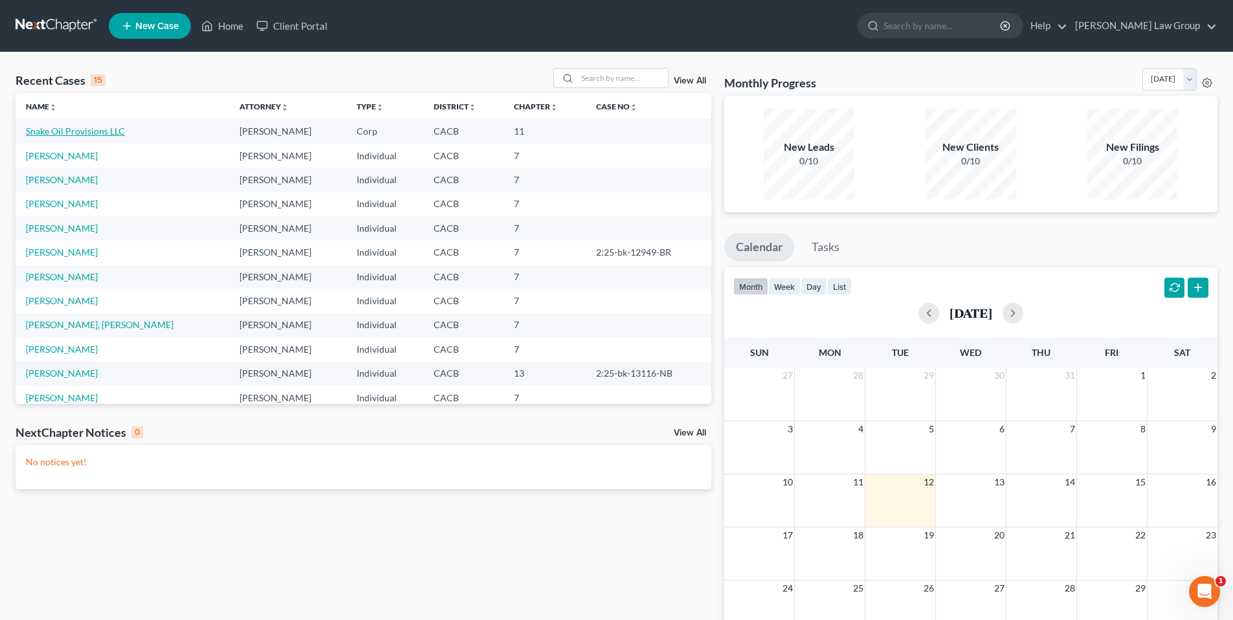
click at [85, 134] on link "Snake Oil Provisions LLC" at bounding box center [75, 131] width 99 height 11
click at [85, 133] on link "Snake Oil Provisions LLC" at bounding box center [75, 131] width 99 height 11
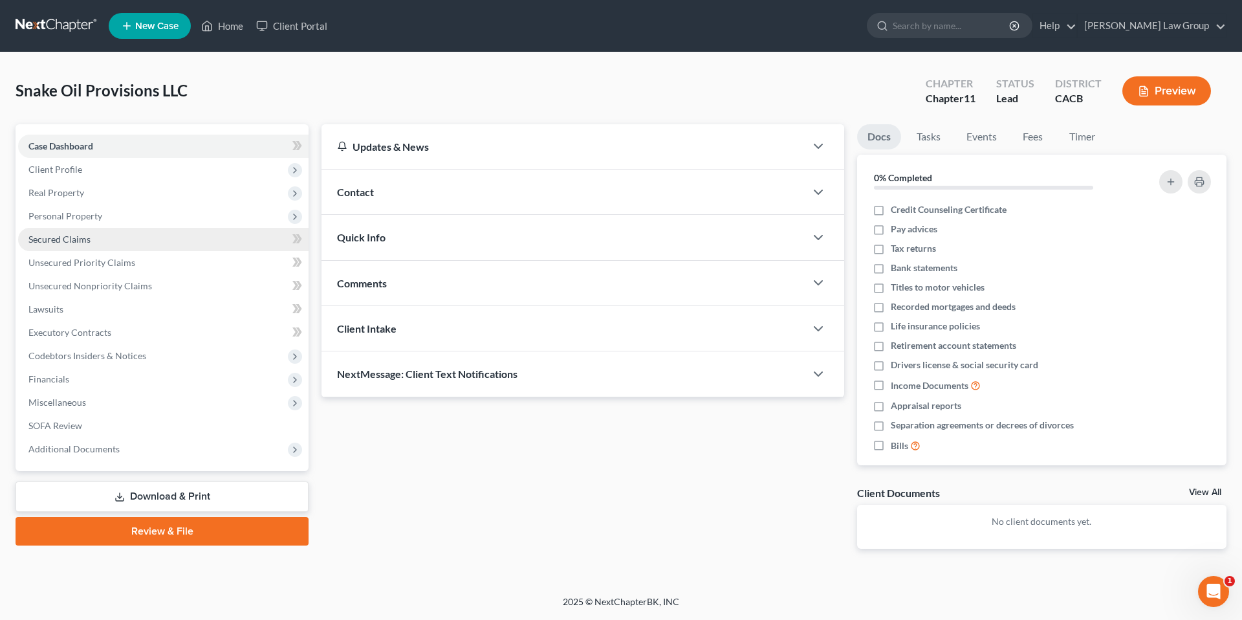
click at [72, 240] on span "Secured Claims" at bounding box center [59, 239] width 62 height 11
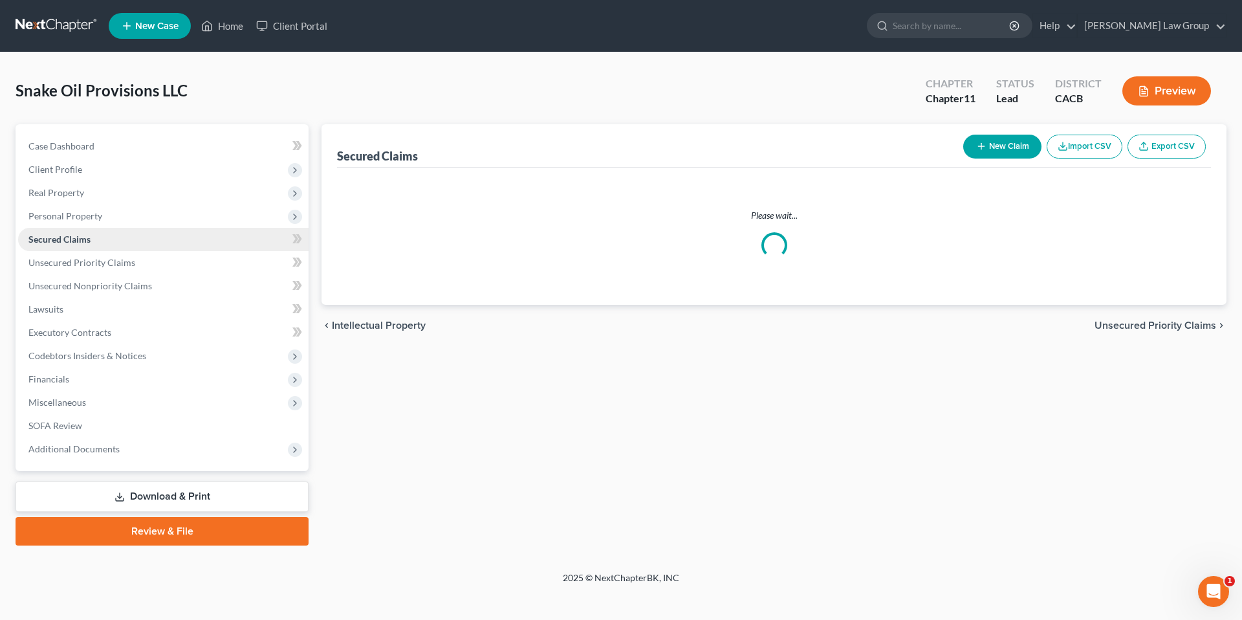
click at [72, 240] on span "Secured Claims" at bounding box center [59, 239] width 62 height 11
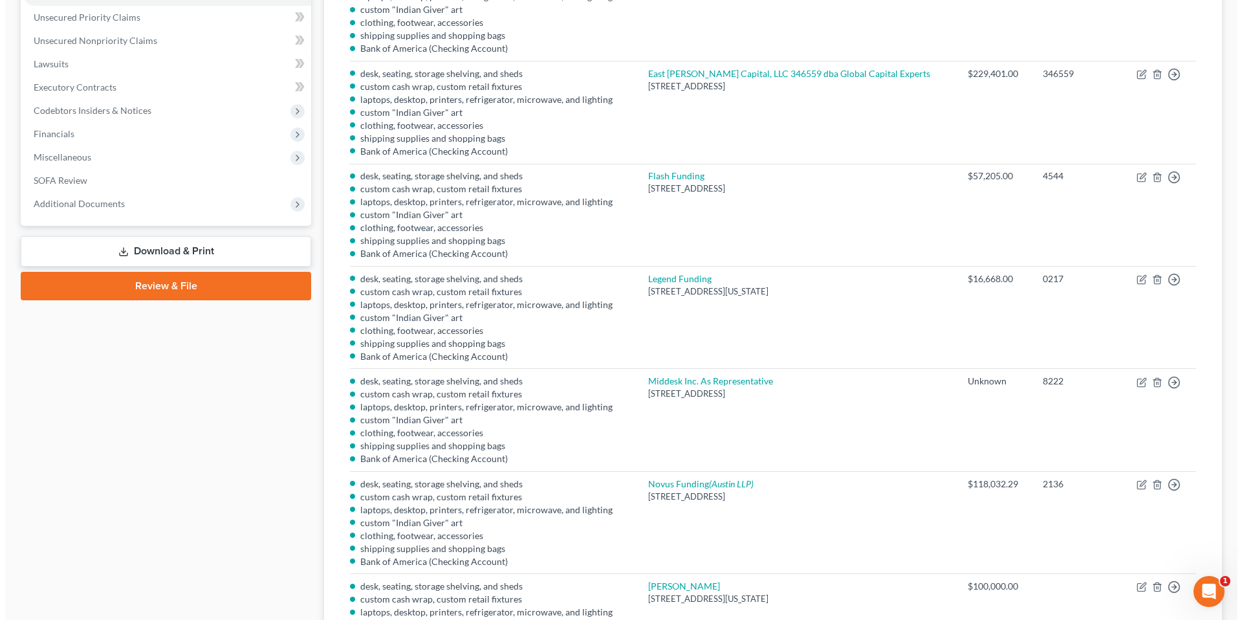
scroll to position [249, 0]
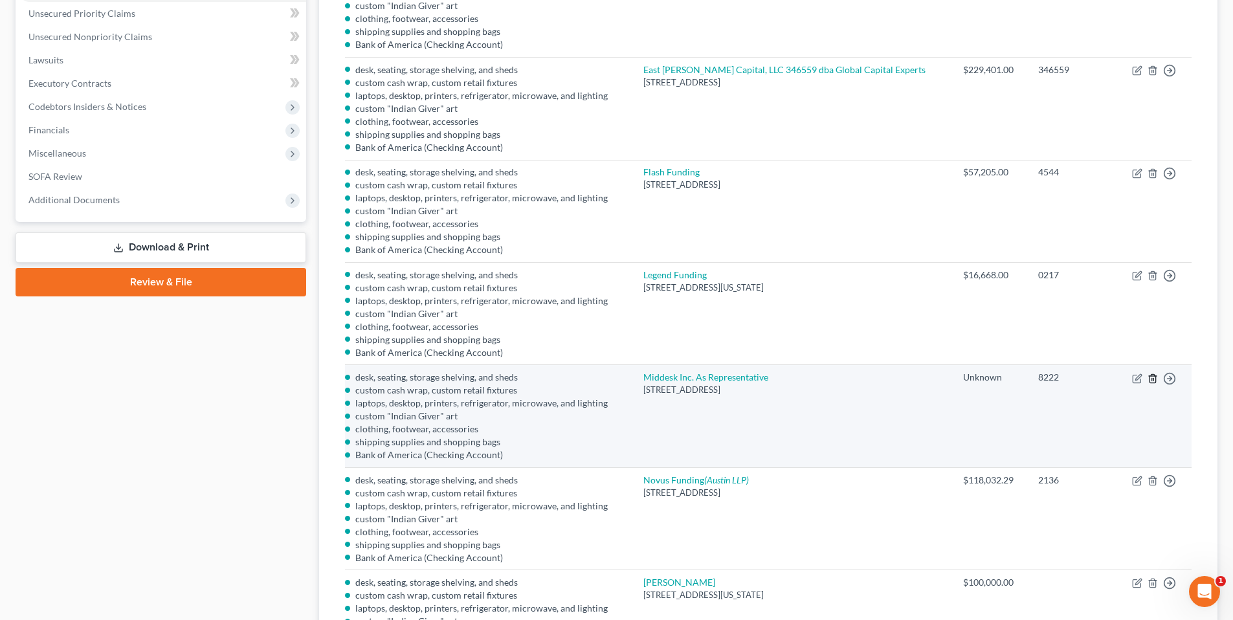
click at [1153, 378] on line "button" at bounding box center [1153, 379] width 0 height 3
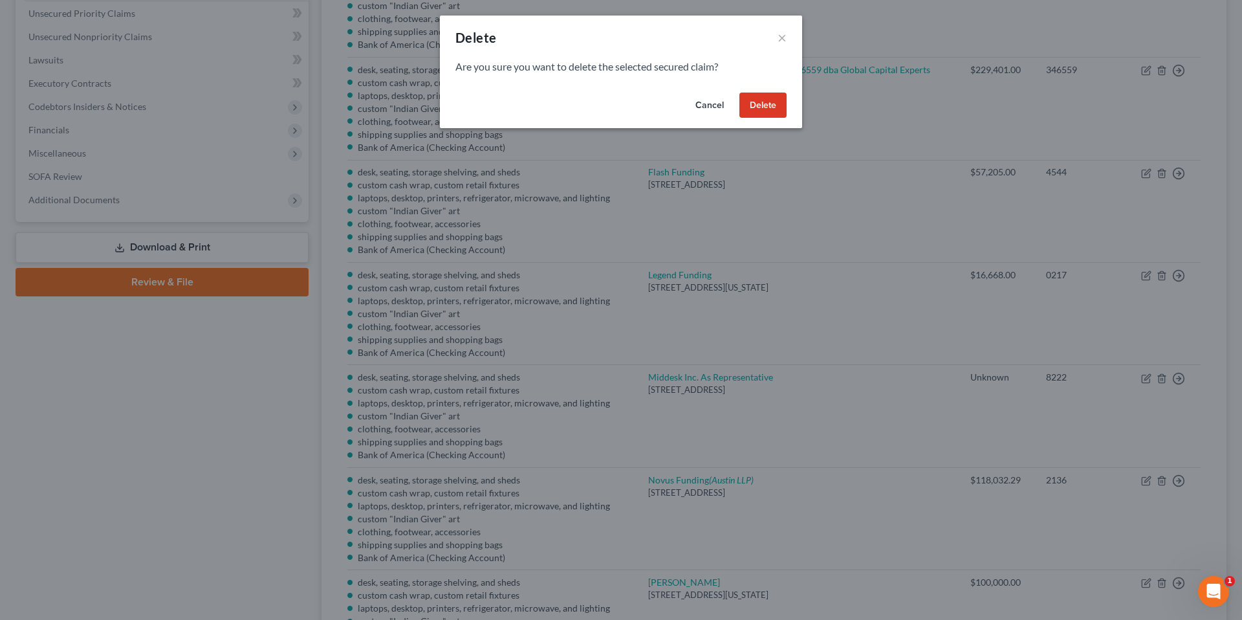
click at [769, 107] on button "Delete" at bounding box center [763, 106] width 47 height 26
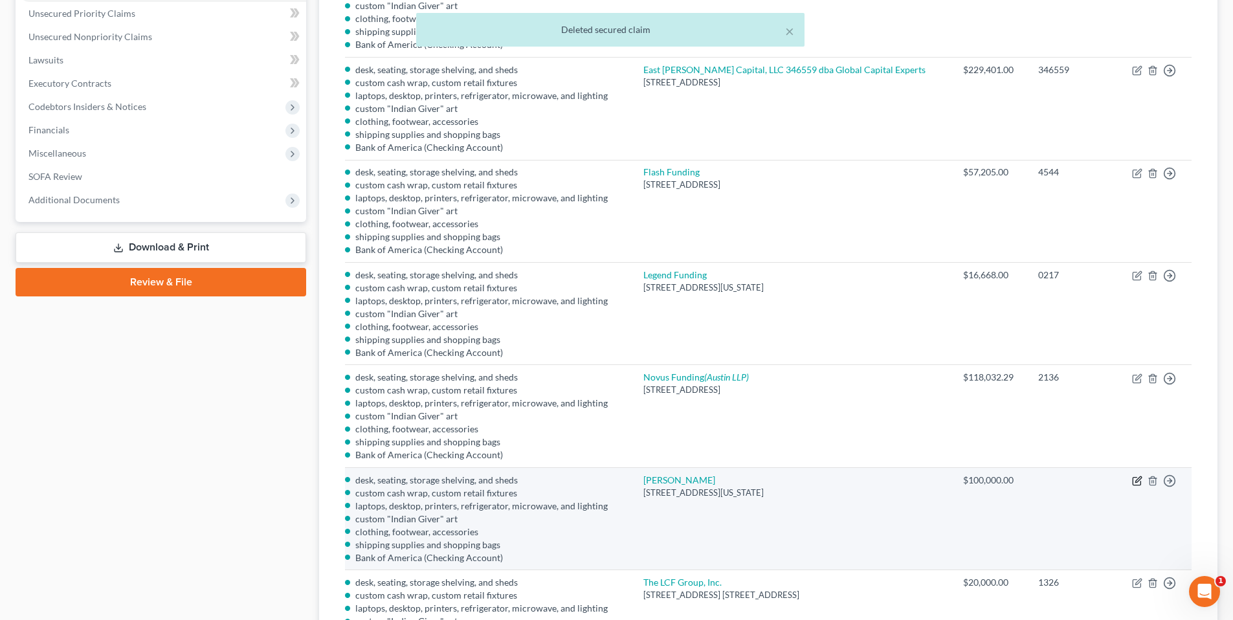
click at [1138, 476] on icon "button" at bounding box center [1137, 481] width 10 height 10
select select "35"
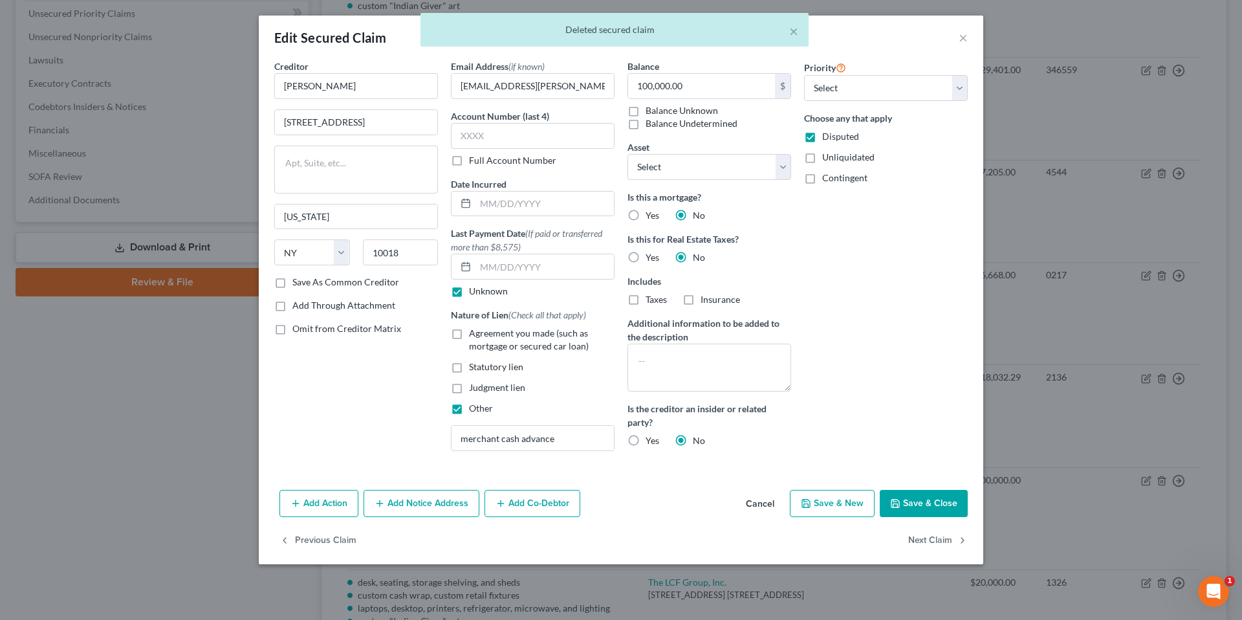
scroll to position [70, 0]
select select "2749970"
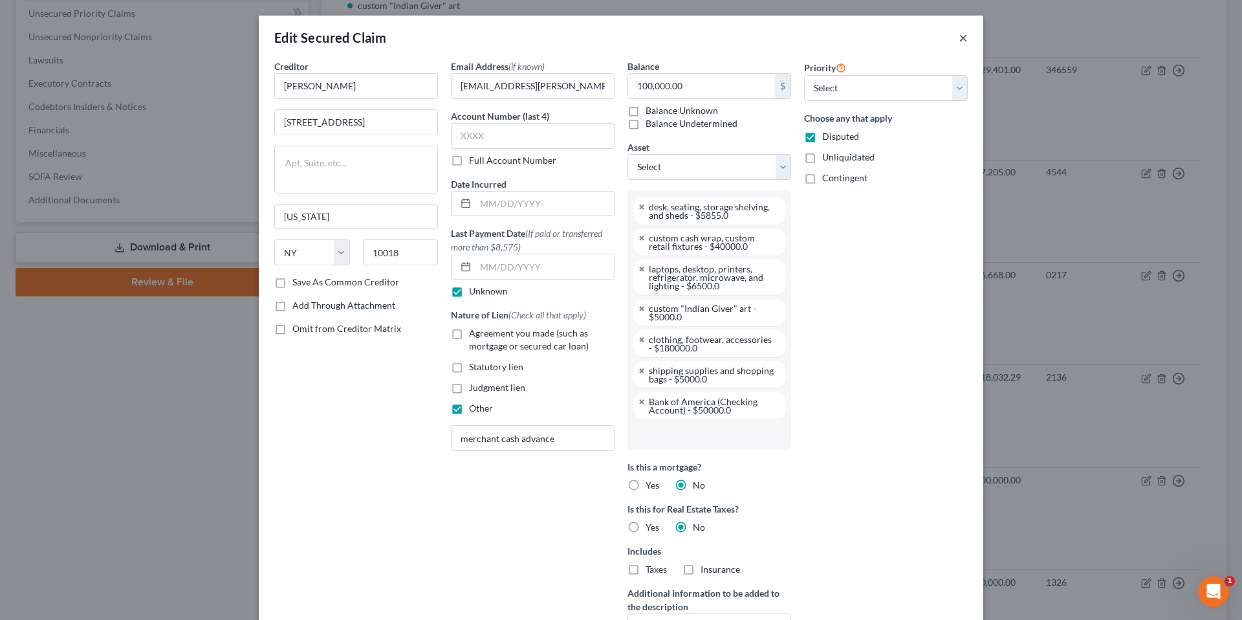
click at [959, 34] on button "×" at bounding box center [963, 38] width 9 height 16
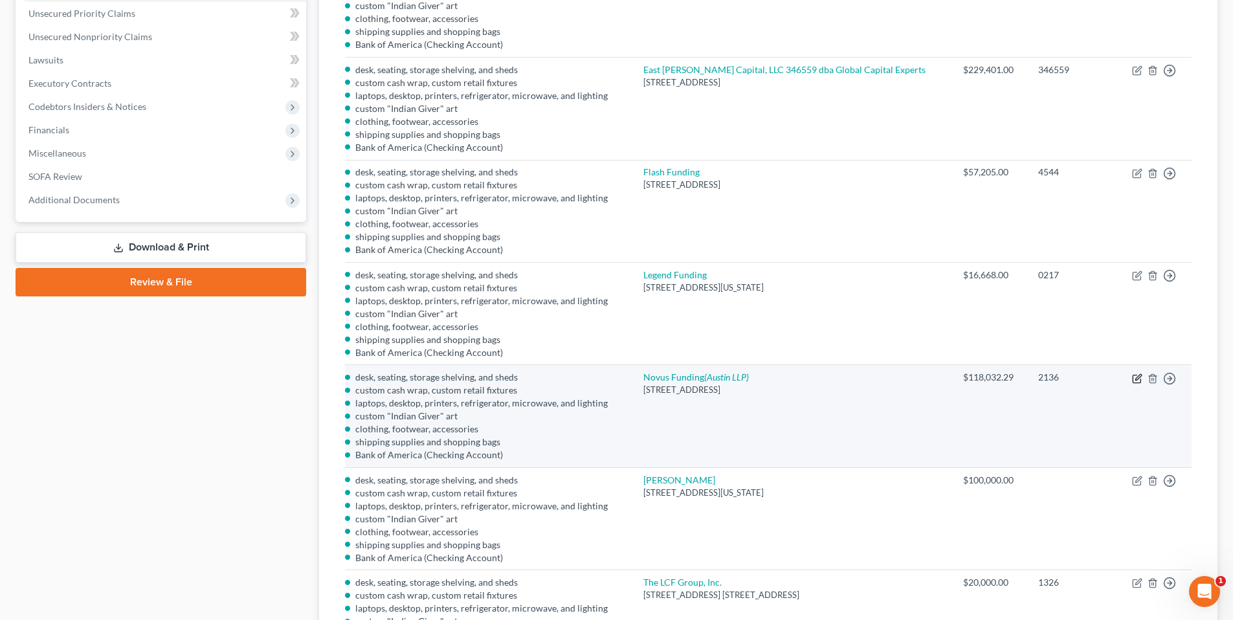
click at [1135, 377] on icon "button" at bounding box center [1137, 378] width 10 height 10
select select "9"
select select "1"
select select "2749970"
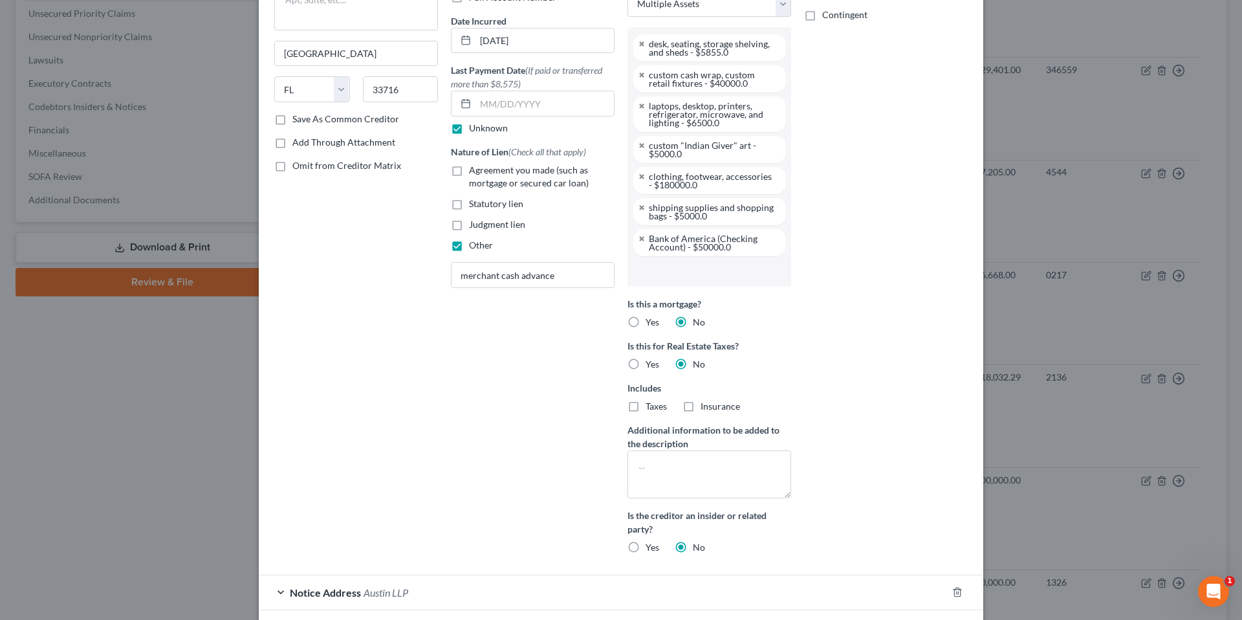
scroll to position [261, 0]
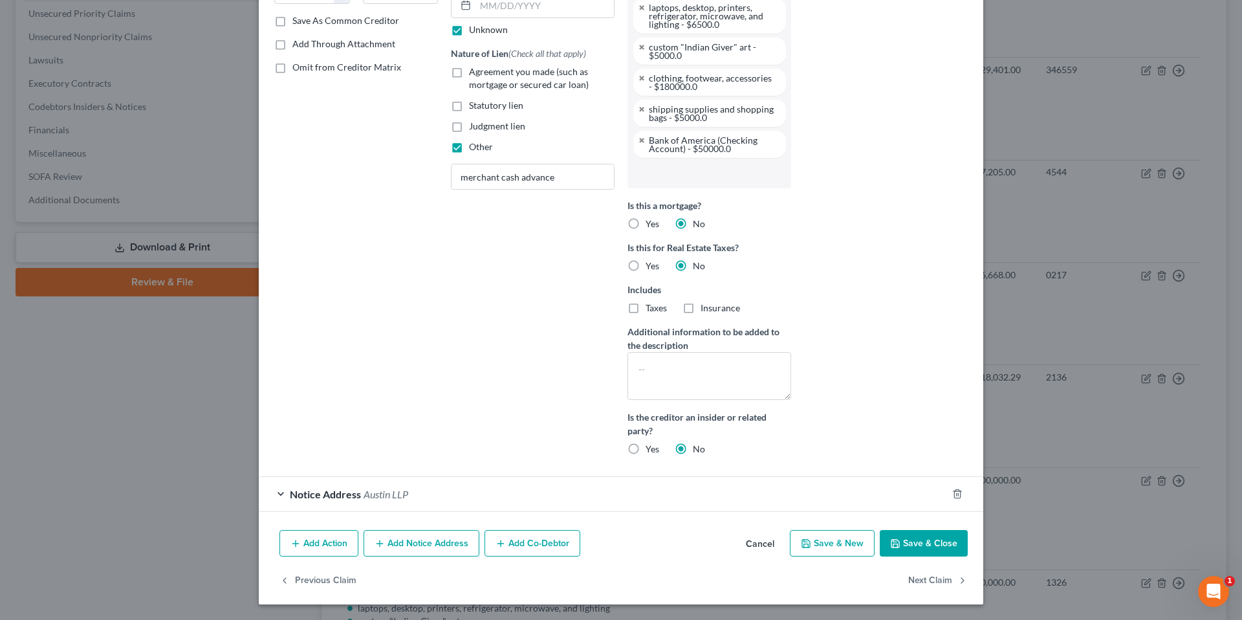
click at [401, 540] on button "Add Notice Address" at bounding box center [422, 543] width 116 height 27
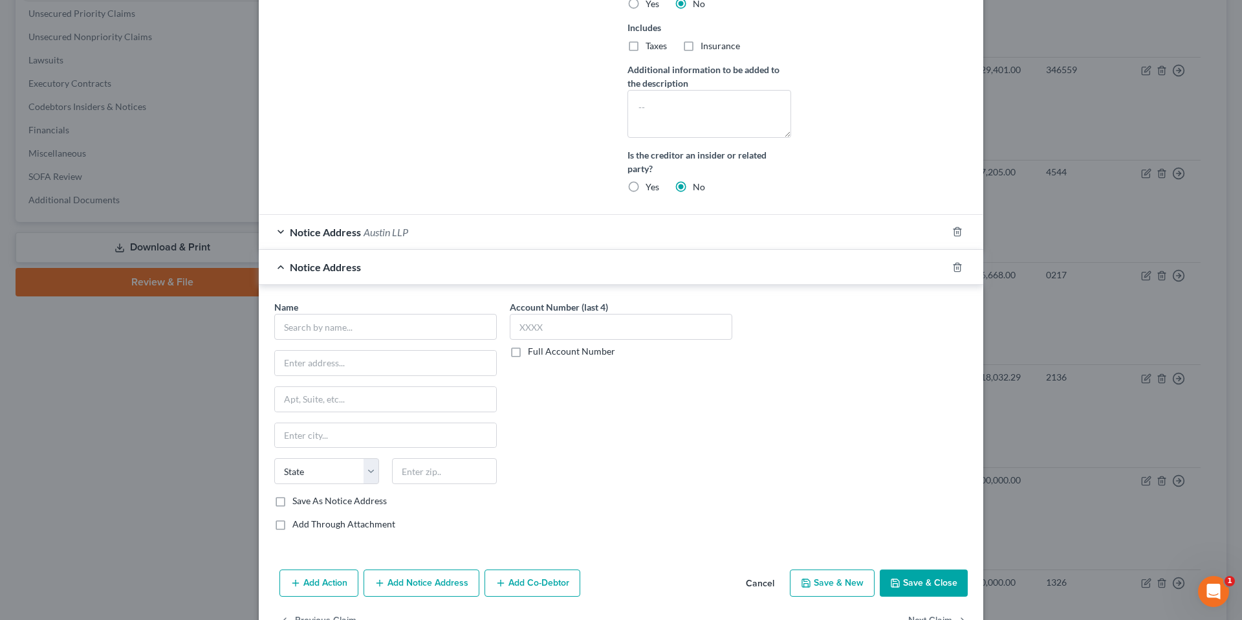
scroll to position [563, 0]
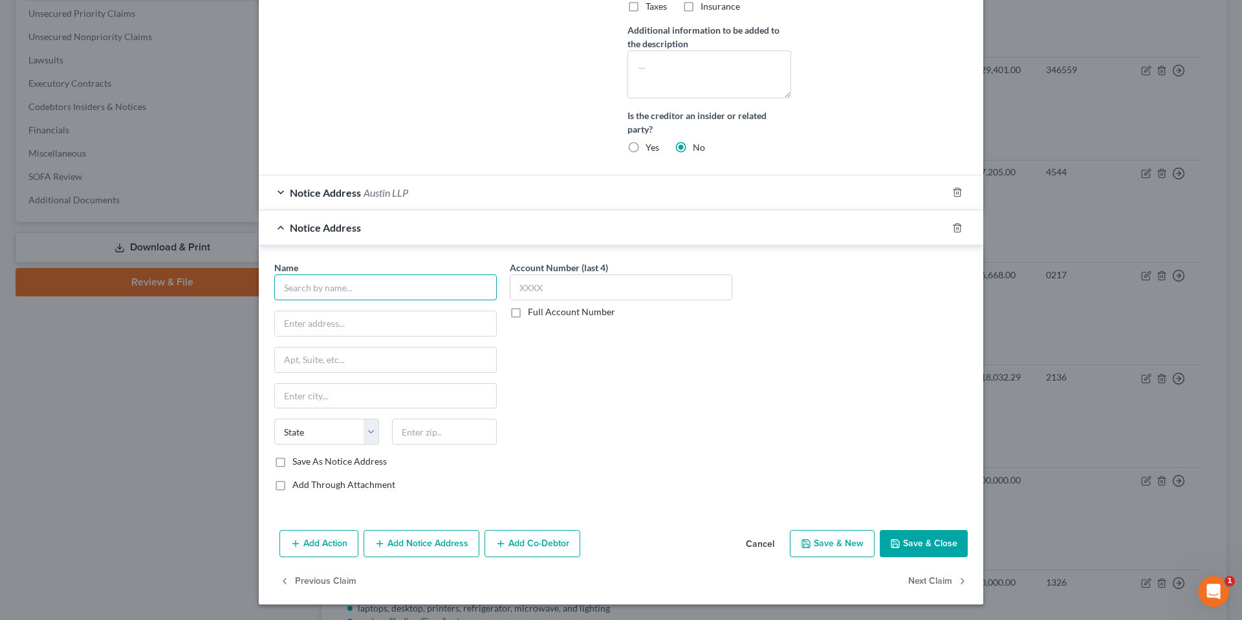
click at [390, 283] on input "text" at bounding box center [385, 287] width 223 height 26
click at [377, 327] on div "56 Broad Street Ste. 14033, Boston, MA 02109" at bounding box center [352, 321] width 135 height 11
type input "Middesk Inc. As Representative"
type input "56 Broad Street"
type input "Ste. 14033"
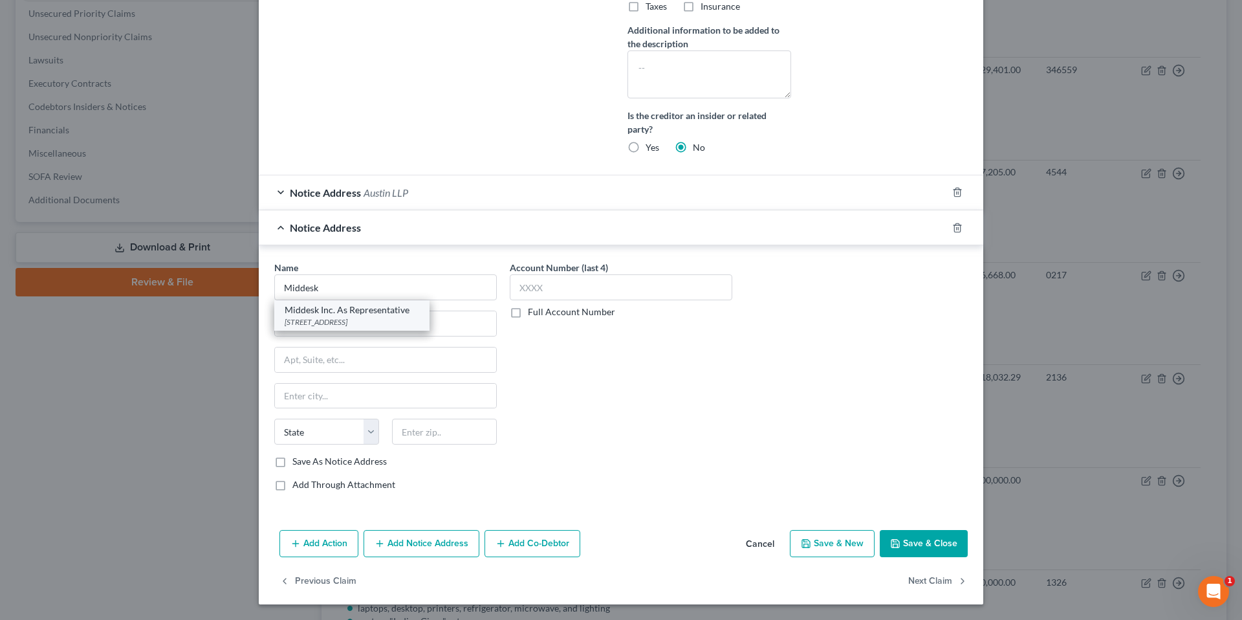
type input "Boston"
select select "22"
type input "02109"
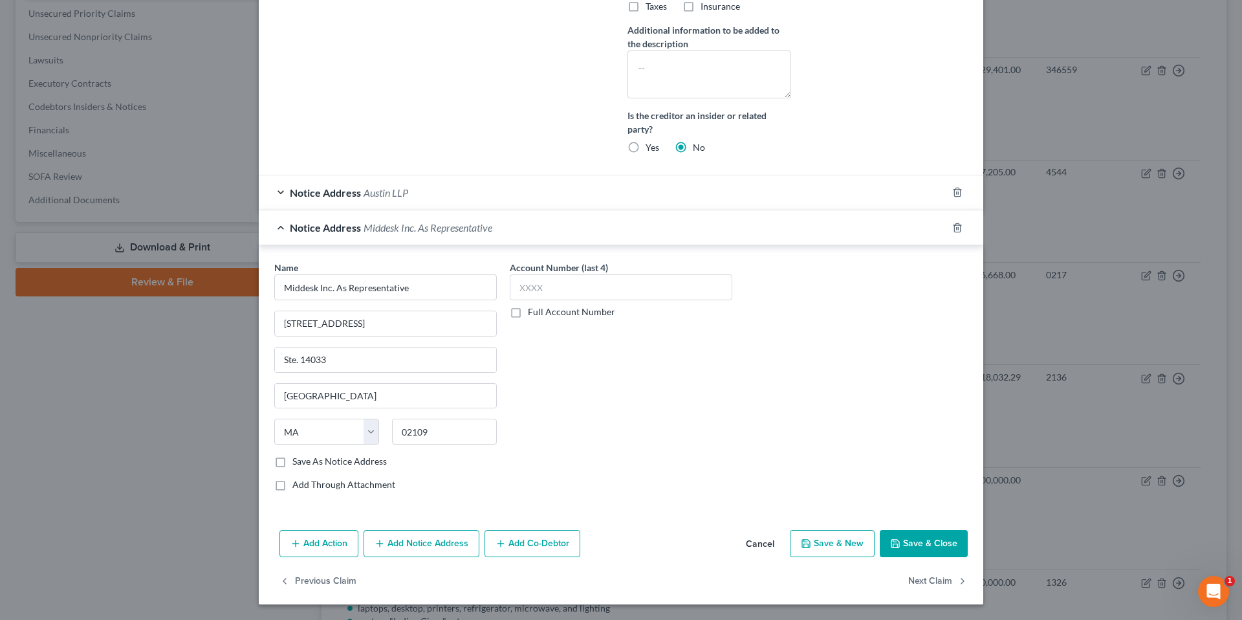
click at [292, 459] on label "Save As Notice Address" at bounding box center [339, 461] width 94 height 13
click at [298, 459] on input "Save As Notice Address" at bounding box center [302, 459] width 8 height 8
checkbox input "true"
click at [555, 285] on input "text" at bounding box center [621, 287] width 223 height 26
click at [907, 542] on button "Save & Close" at bounding box center [924, 543] width 88 height 27
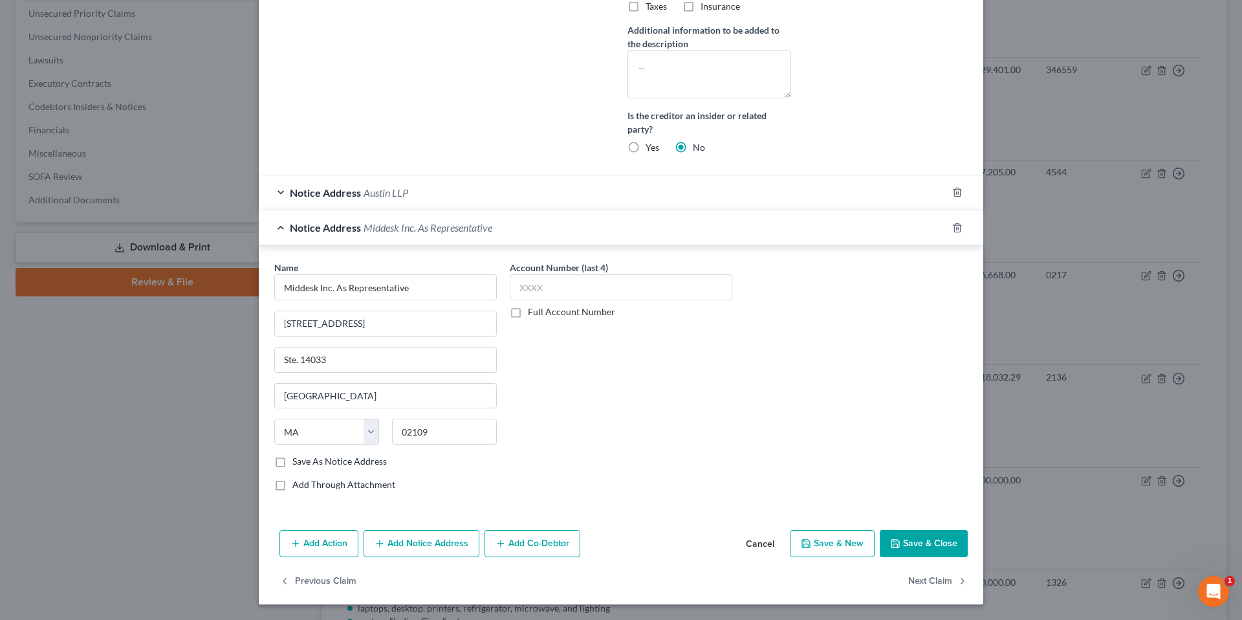
select select
checkbox input "false"
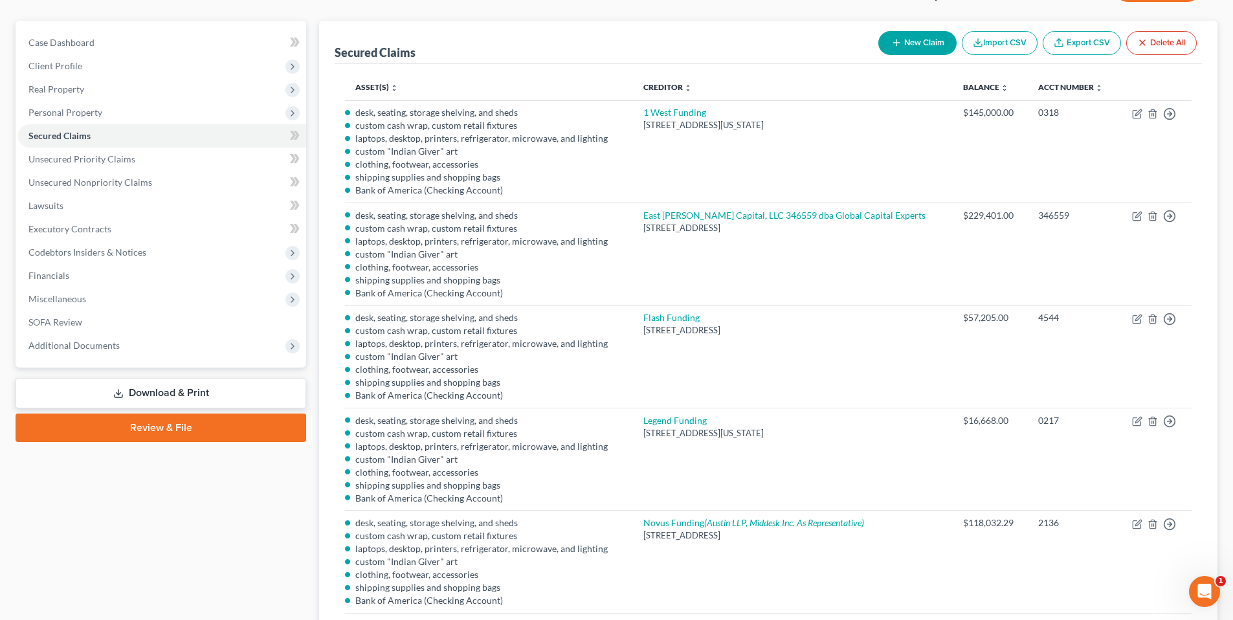
scroll to position [0, 0]
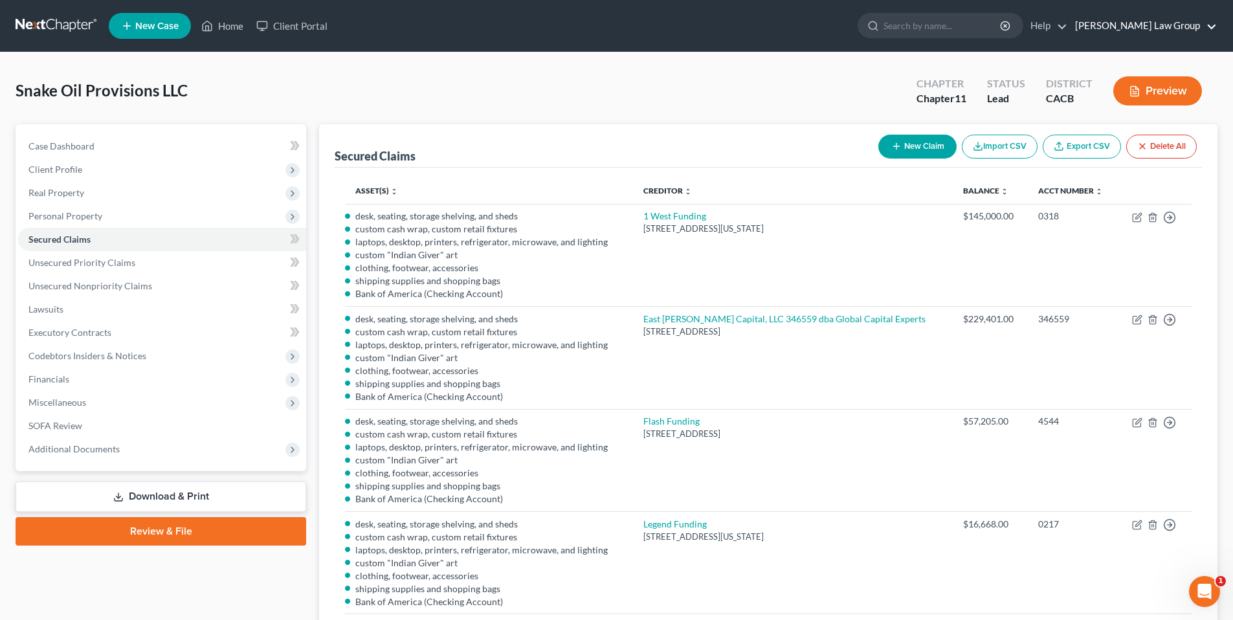
click at [1171, 22] on link "Goldbach Law Group" at bounding box center [1142, 25] width 148 height 23
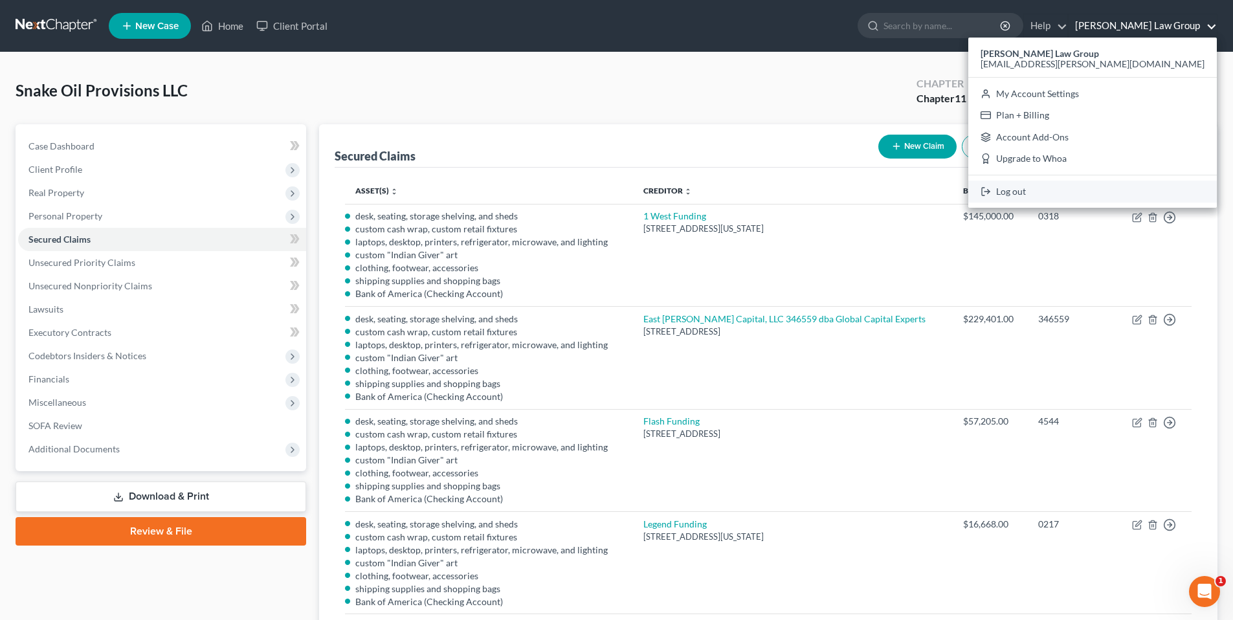
drag, startPoint x: 1098, startPoint y: 193, endPoint x: 1068, endPoint y: 159, distance: 45.8
click at [1098, 193] on link "Log out" at bounding box center [1092, 192] width 248 height 22
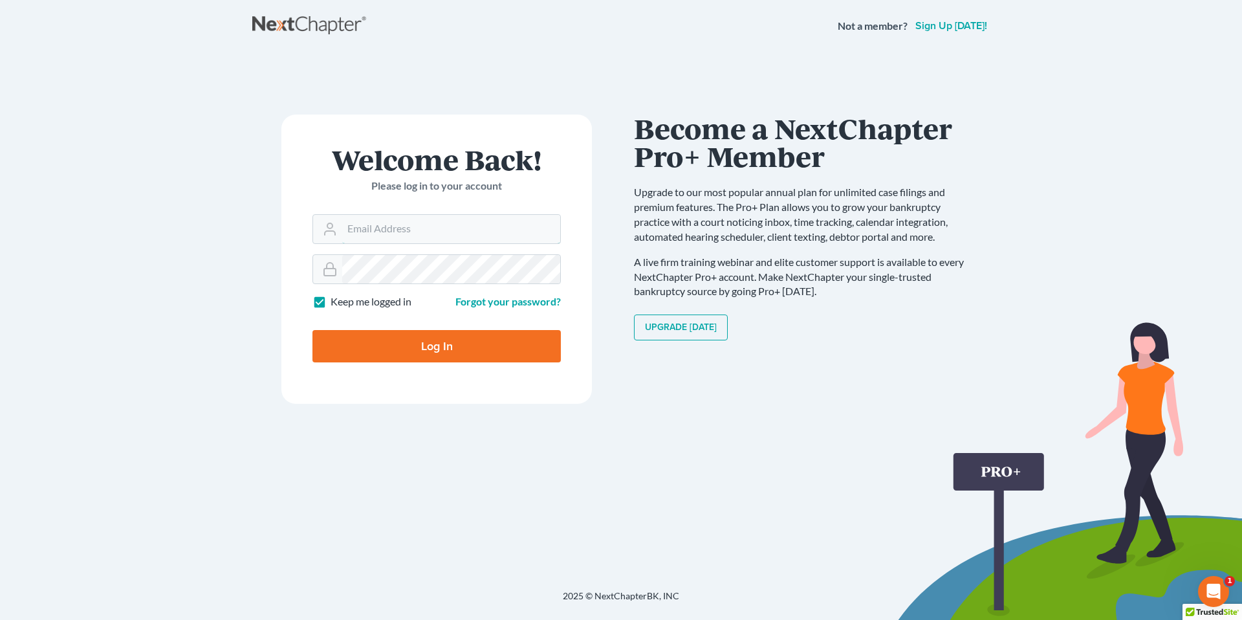
type input "[EMAIL_ADDRESS][PERSON_NAME][DOMAIN_NAME]"
click at [441, 342] on input "Log In" at bounding box center [437, 346] width 248 height 32
type input "Thinking..."
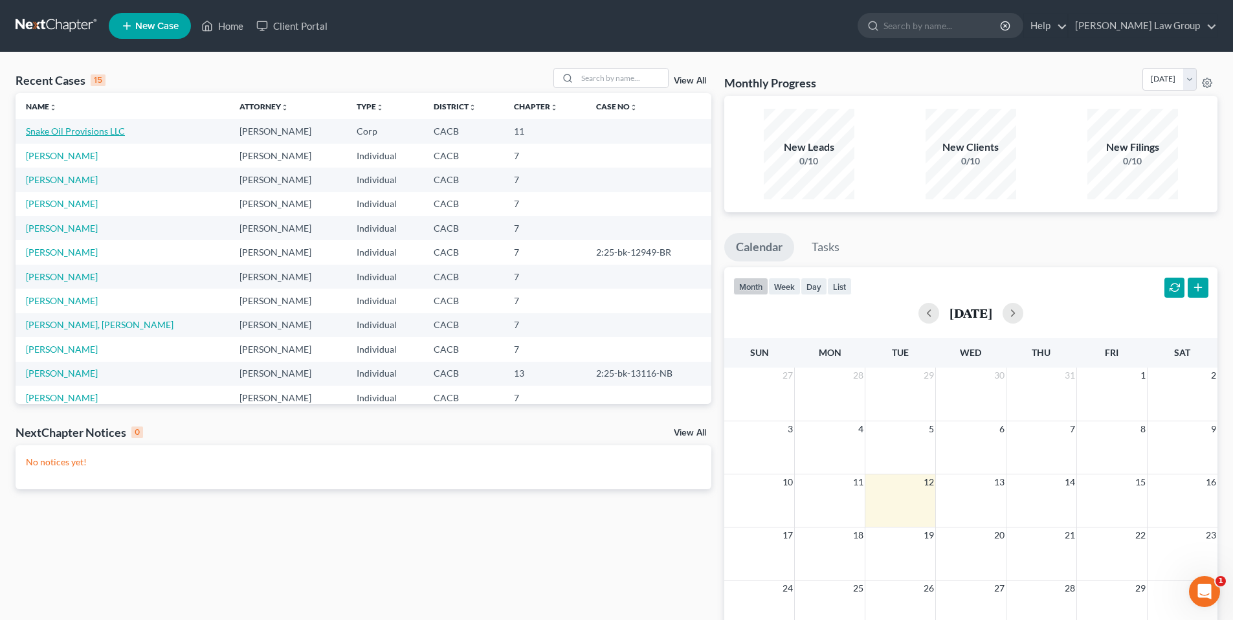
click at [53, 134] on link "Snake Oil Provisions LLC" at bounding box center [75, 131] width 99 height 11
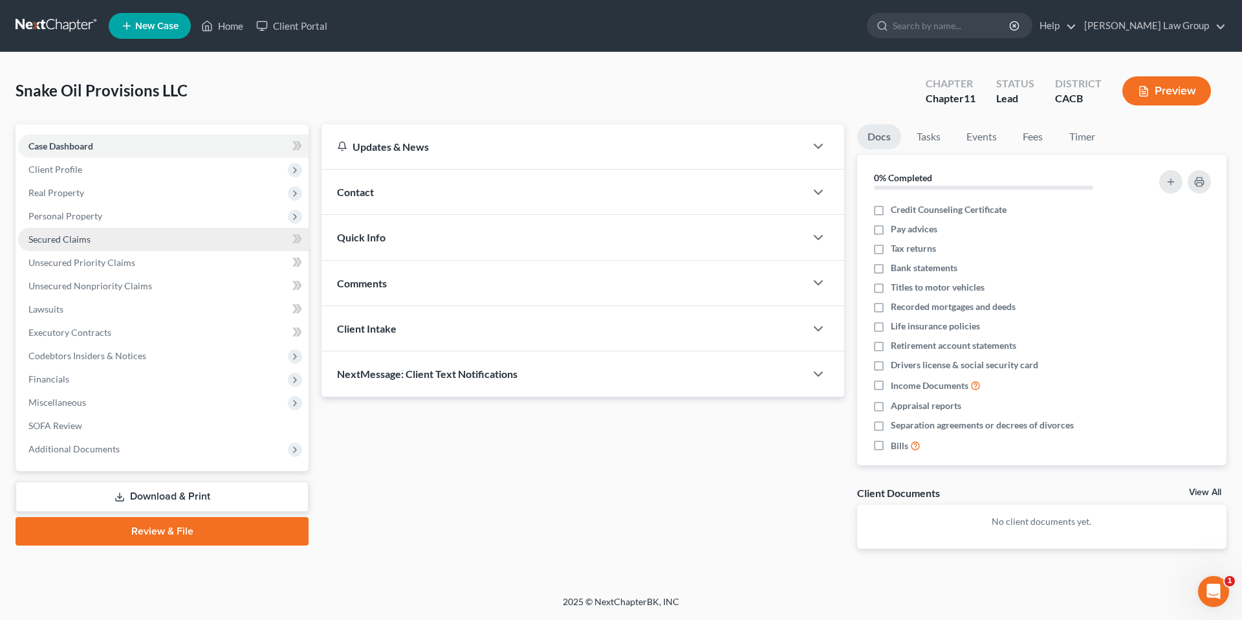
click at [43, 239] on span "Secured Claims" at bounding box center [59, 239] width 62 height 11
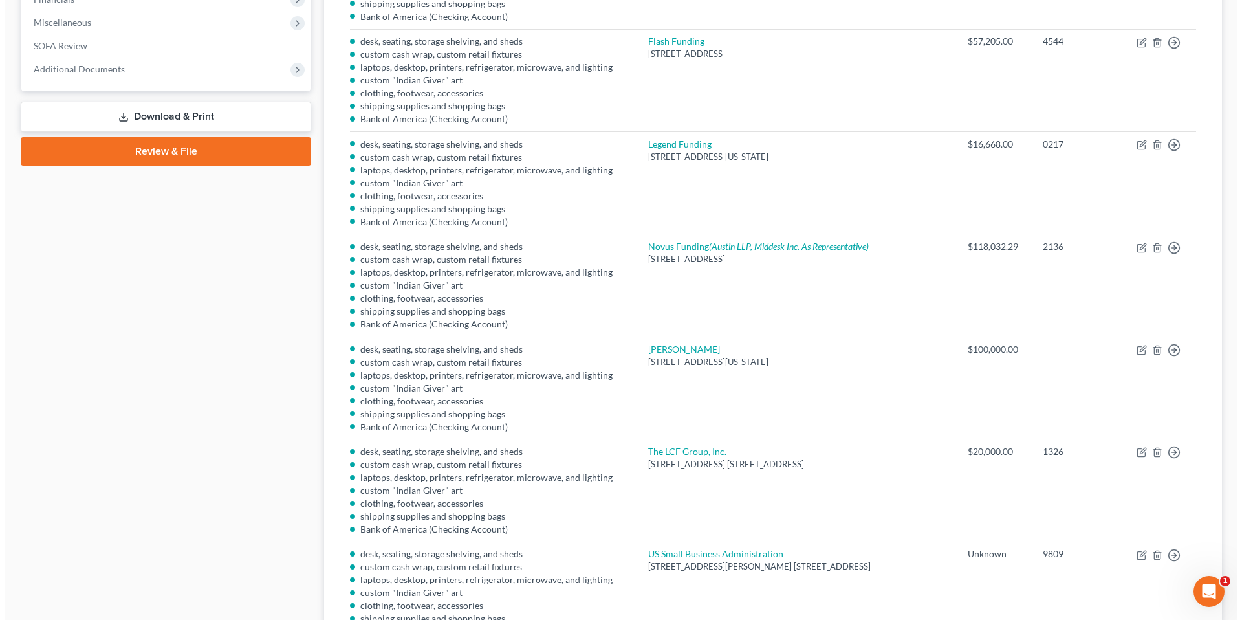
scroll to position [410, 0]
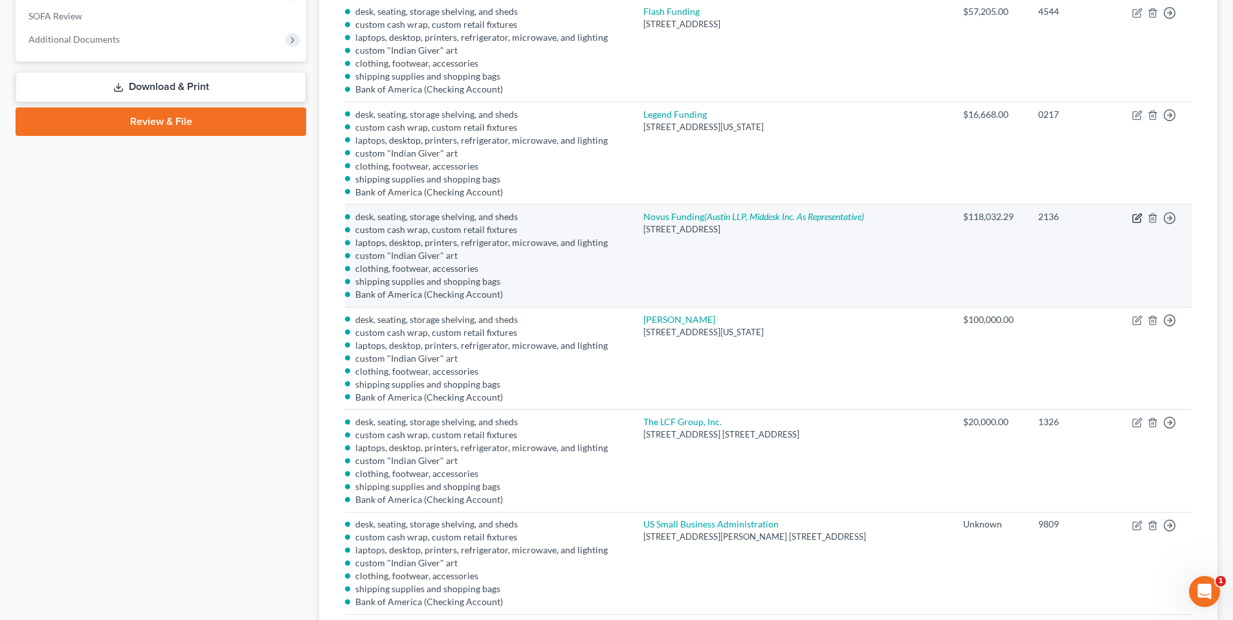
click at [1134, 216] on icon "button" at bounding box center [1137, 218] width 10 height 10
select select "9"
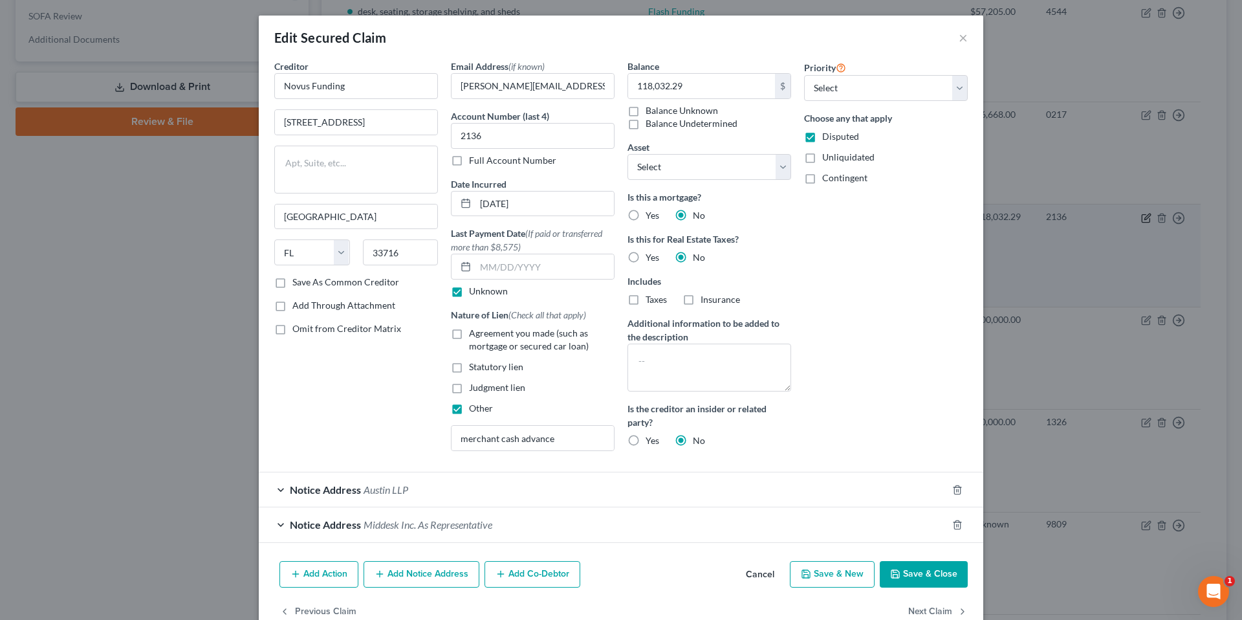
select select "2749970"
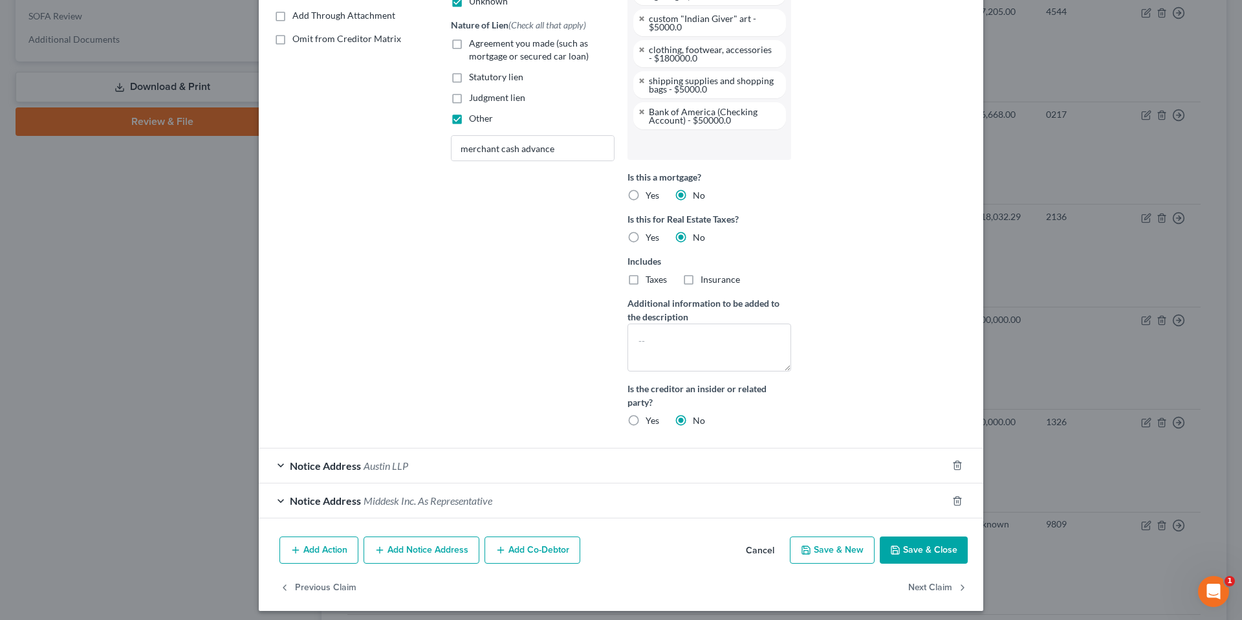
scroll to position [296, 0]
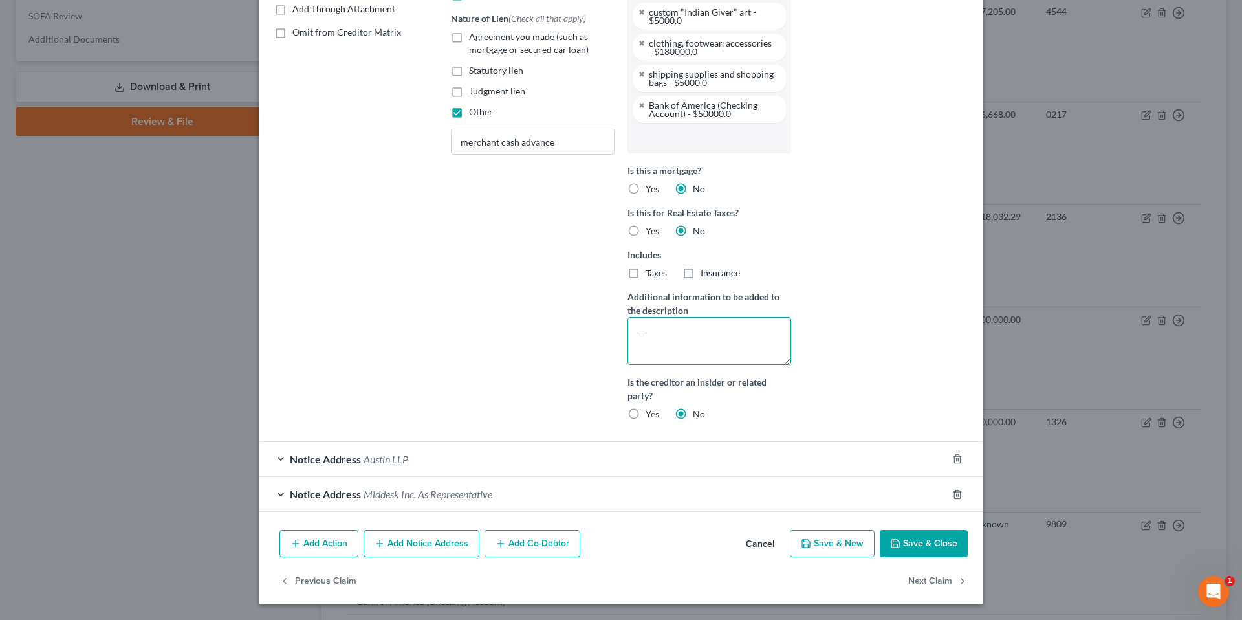
click at [668, 328] on textarea at bounding box center [710, 341] width 164 height 48
type textarea "F"
type textarea "o"
type textarea "Novus Formerly Middesk"
click at [914, 541] on button "Save & Close" at bounding box center [924, 543] width 88 height 27
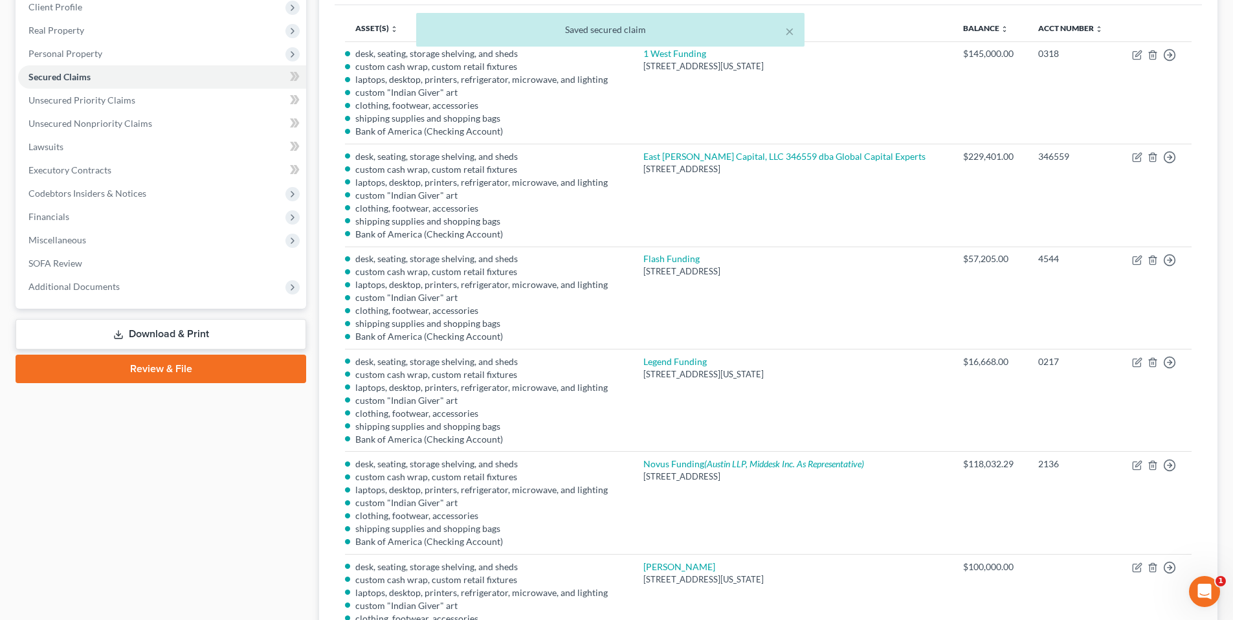
scroll to position [0, 0]
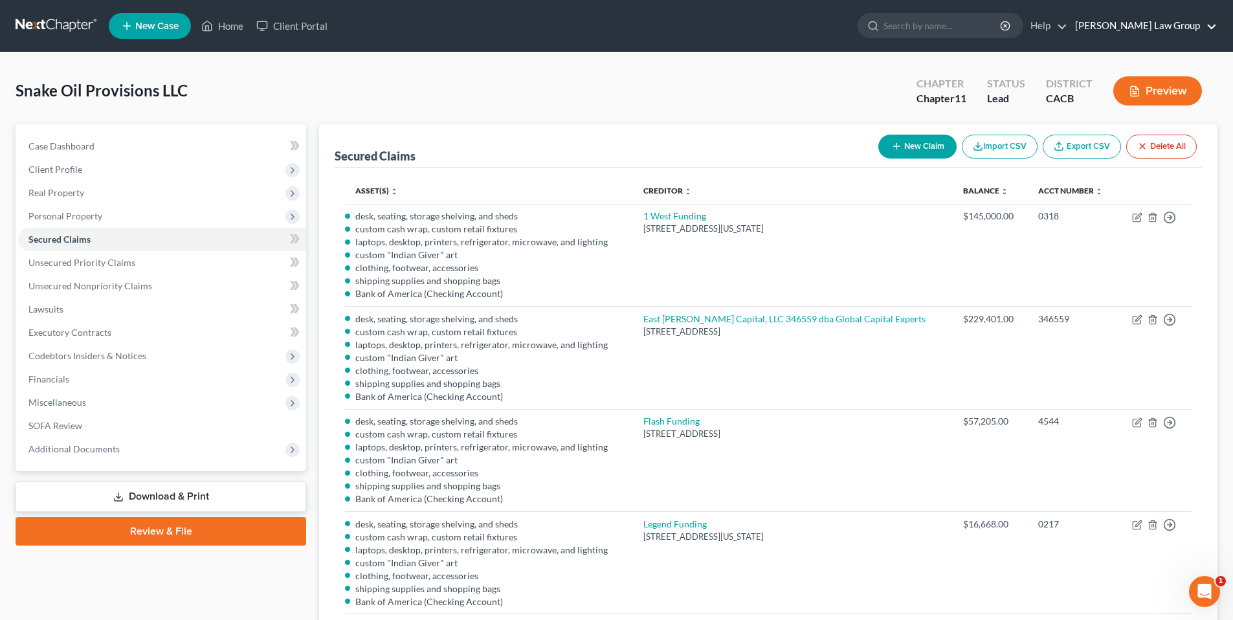
click at [1144, 27] on link "Goldbach Law Group" at bounding box center [1142, 25] width 148 height 23
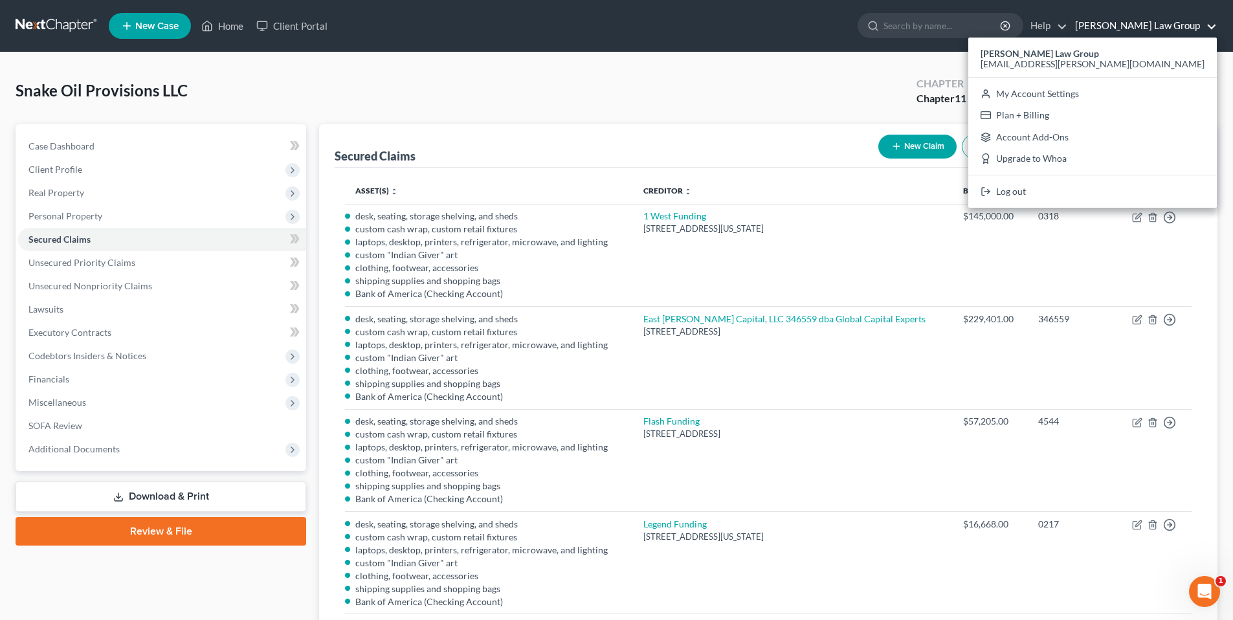
click at [1226, 122] on div "Snake Oil Provisions LLC Upgraded Chapter Chapter 11 Status Lead District CACB …" at bounding box center [616, 596] width 1233 height 1088
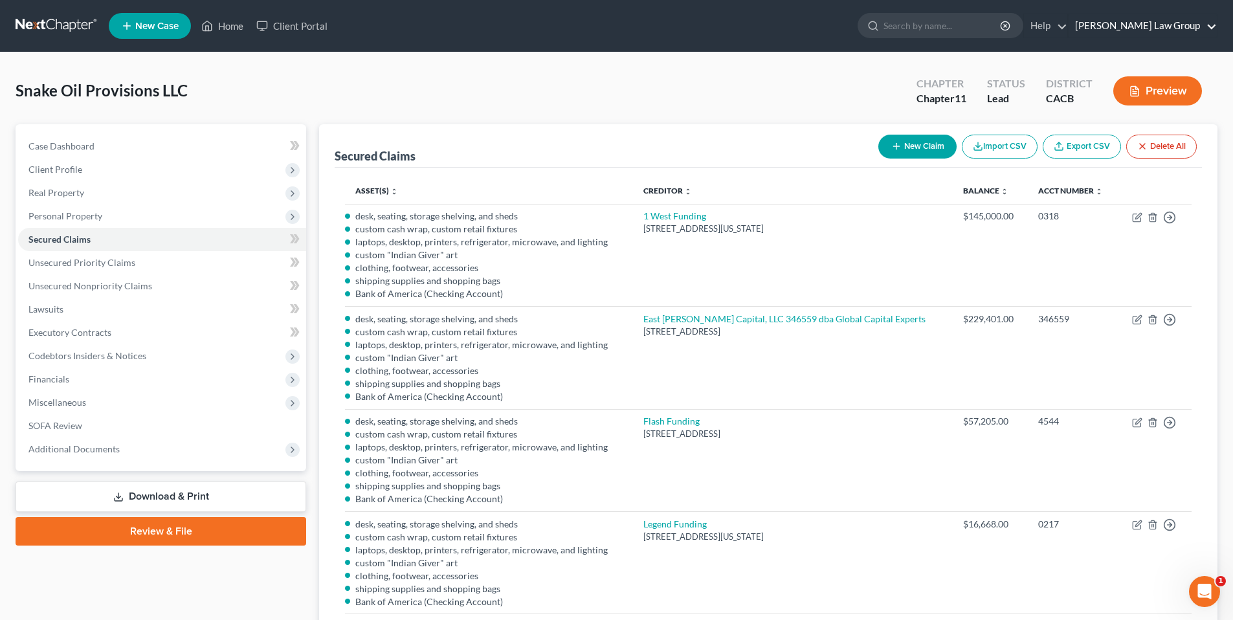
click at [1178, 19] on link "Goldbach Law Group" at bounding box center [1142, 25] width 148 height 23
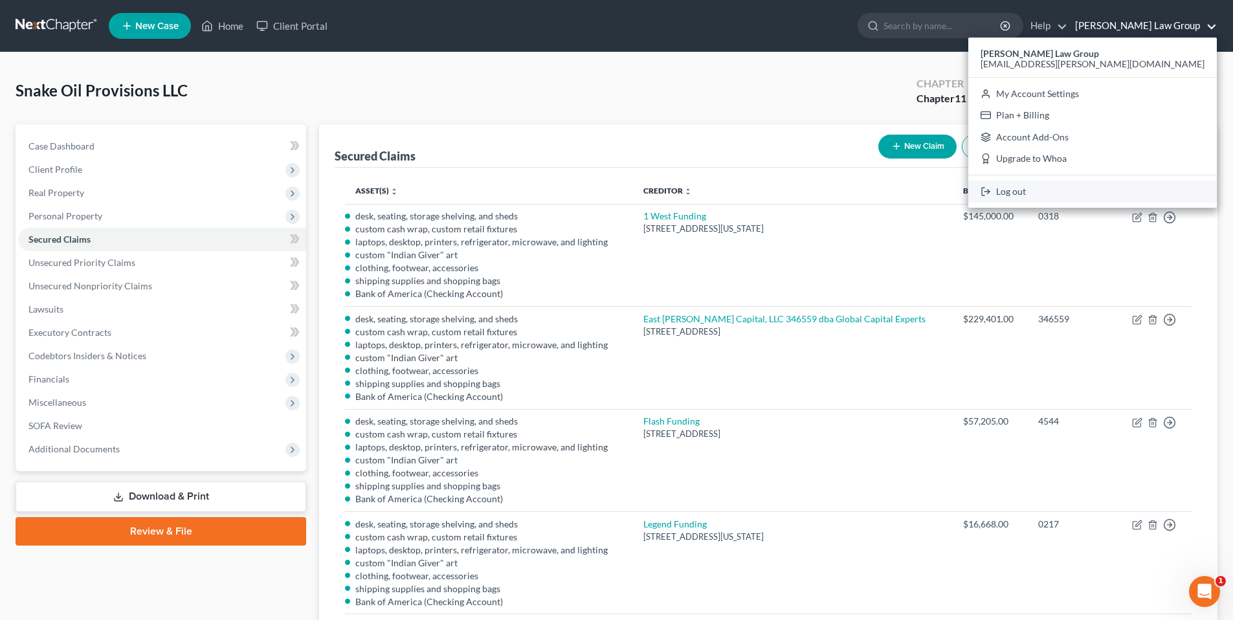
click at [1099, 191] on link "Log out" at bounding box center [1092, 192] width 248 height 22
